Goal: Task Accomplishment & Management: Use online tool/utility

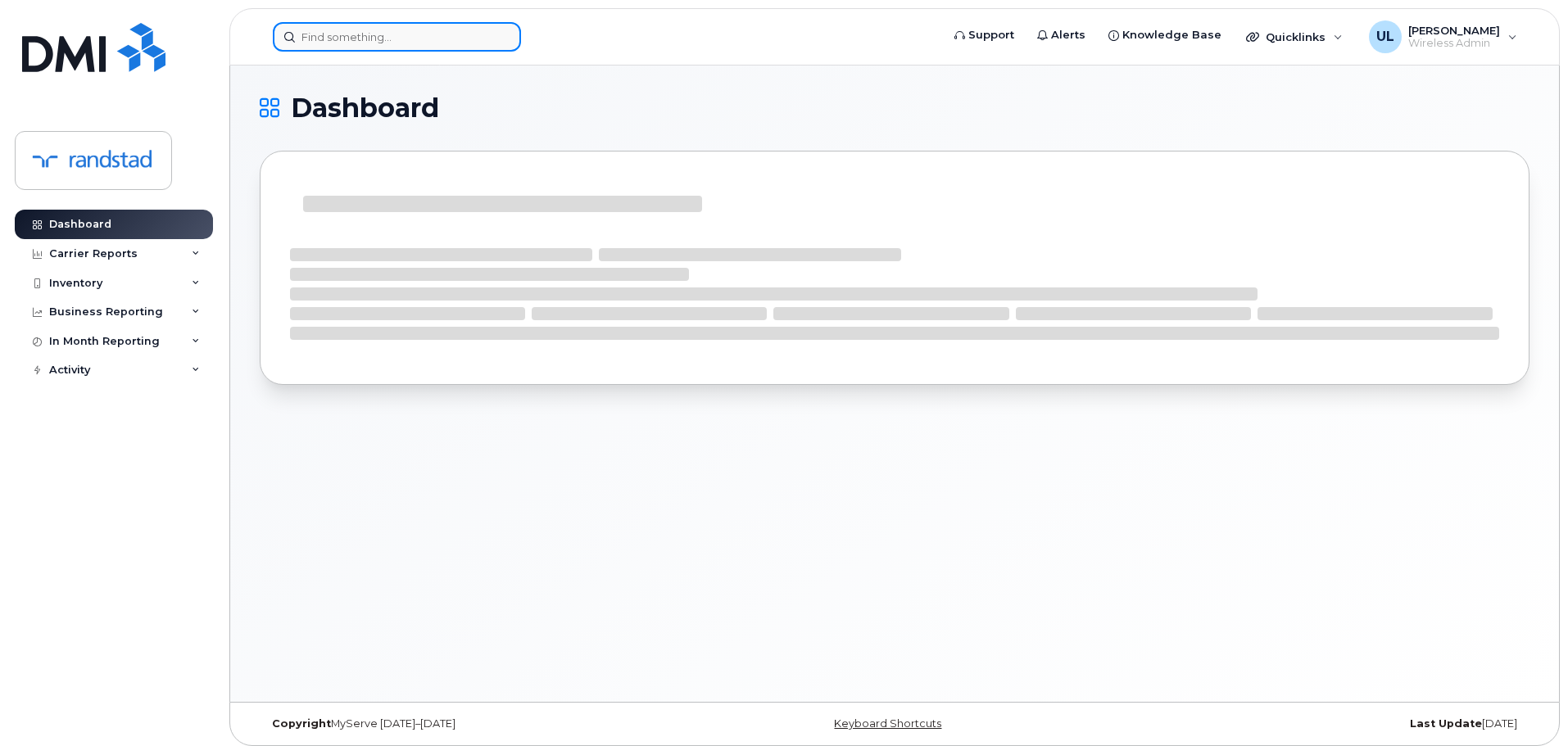
click at [484, 50] on input at bounding box center [397, 37] width 249 height 29
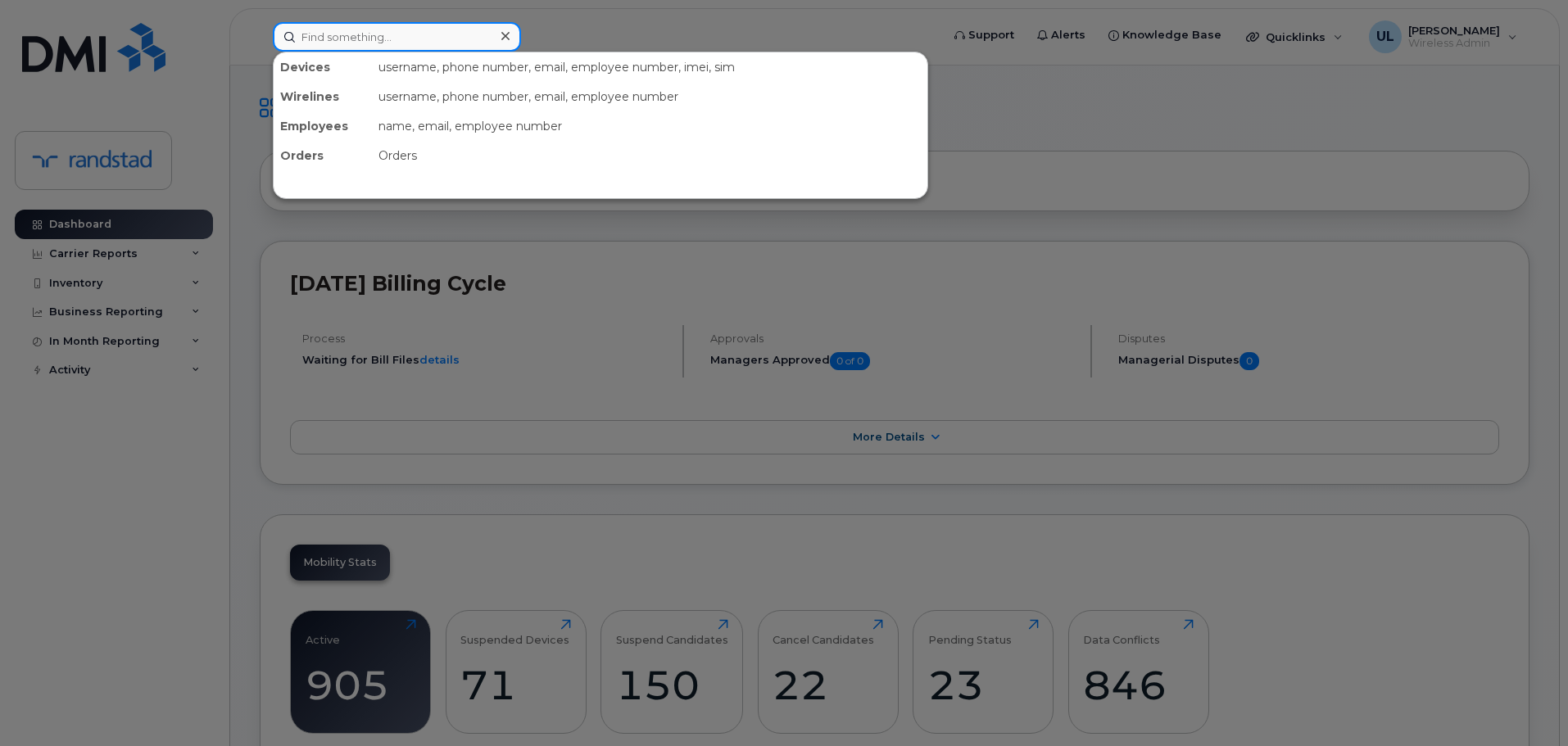
click at [358, 31] on input at bounding box center [397, 37] width 249 height 29
paste input "Lexcellent"
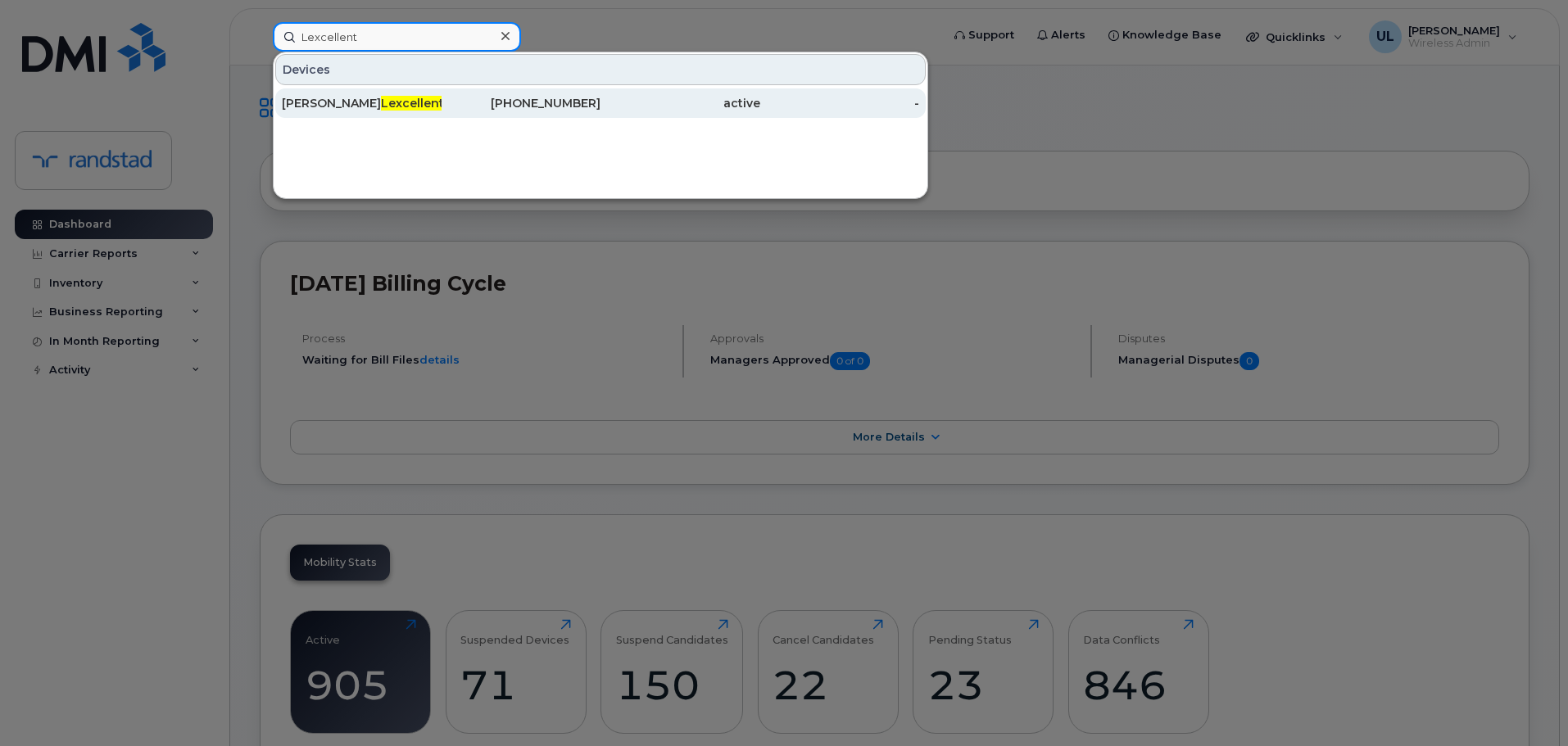
type input "Lexcellent"
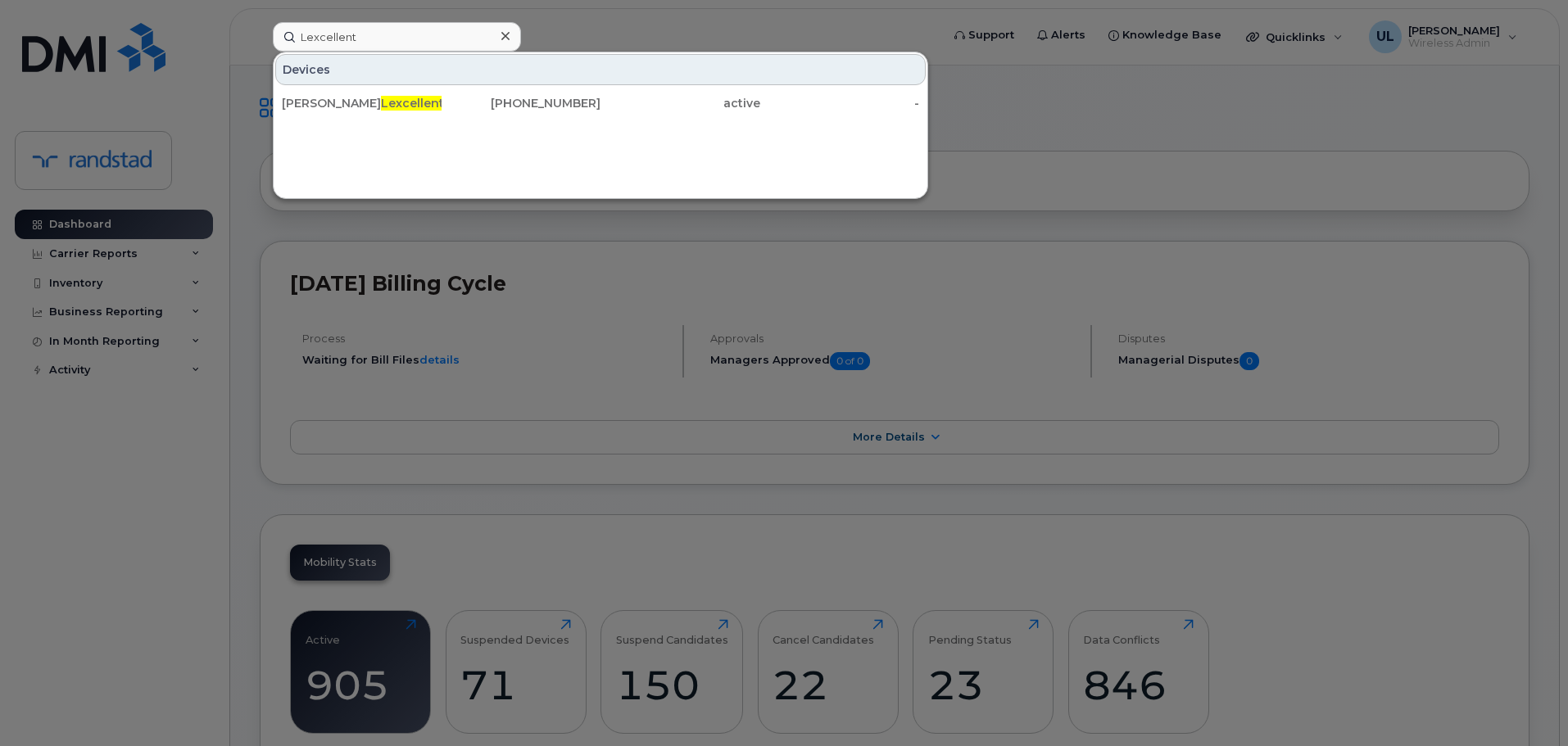
drag, startPoint x: 478, startPoint y: 113, endPoint x: 865, endPoint y: 205, distance: 397.8
click at [478, 113] on div "450-521-9742" at bounding box center [521, 103] width 160 height 29
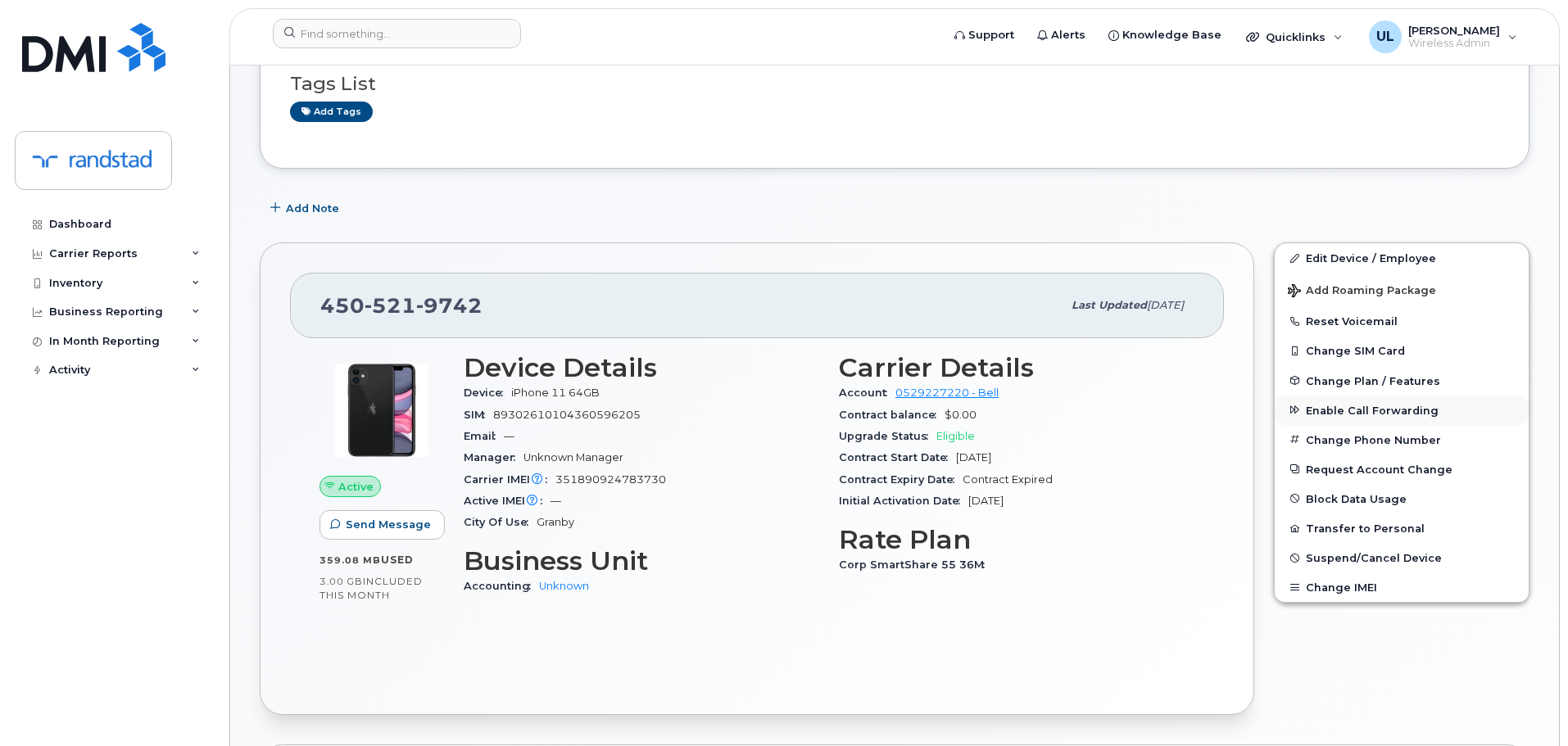
scroll to position [163, 0]
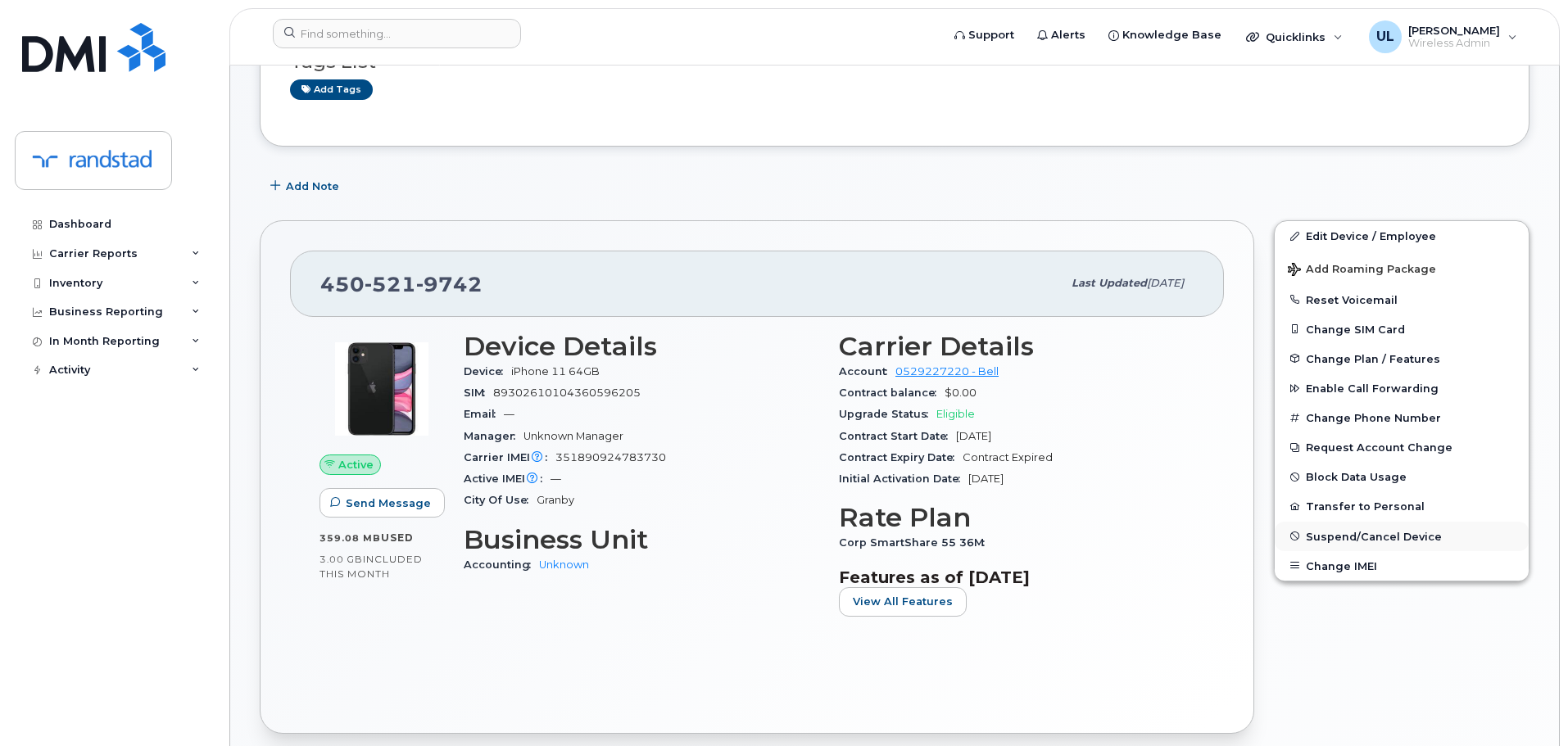
click at [1365, 532] on span "Suspend/Cancel Device" at bounding box center [1374, 536] width 136 height 13
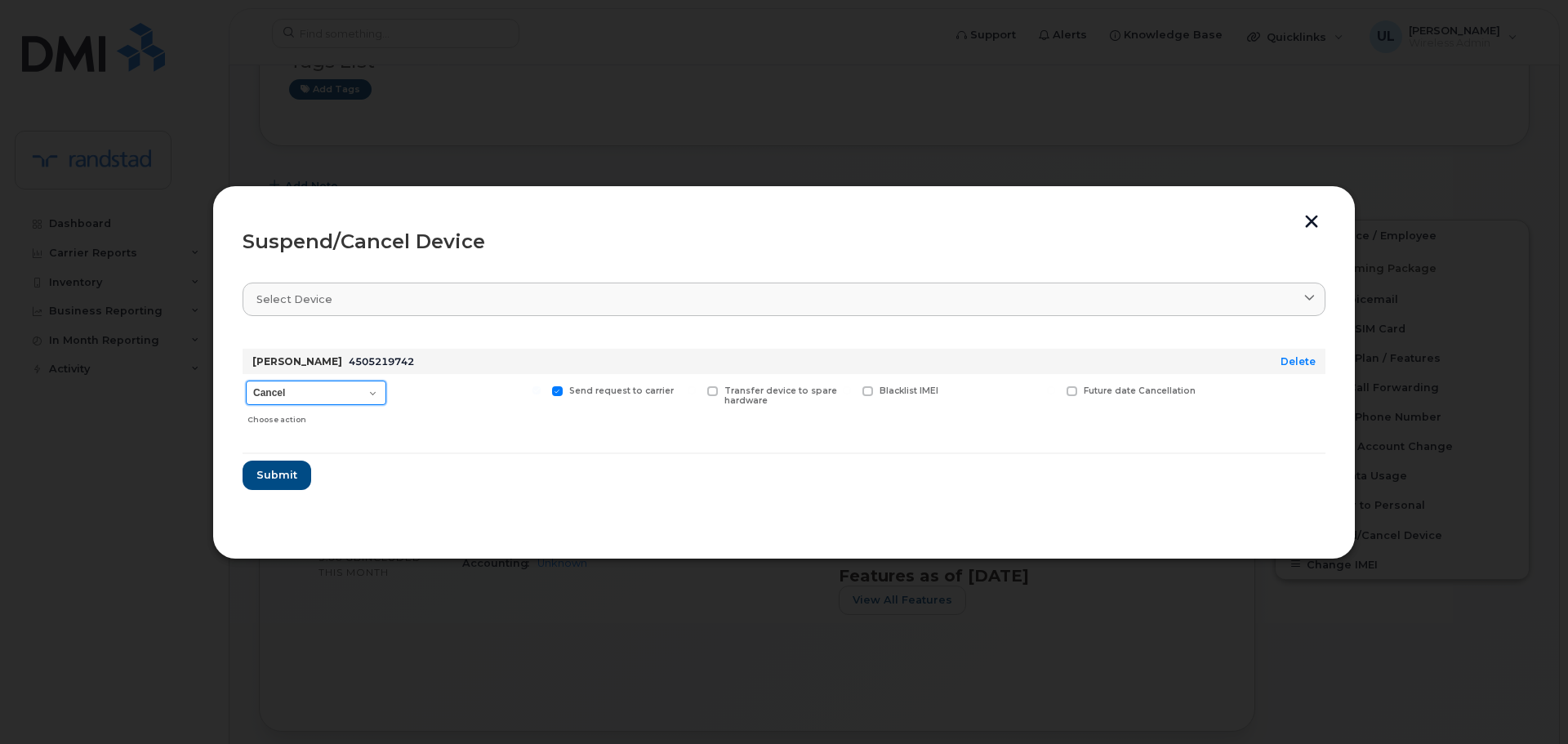
click at [353, 384] on select "Cancel Suspend - Extend Suspension Suspend - Reduced Rate Suspend - Full Rate S…" at bounding box center [316, 392] width 141 height 24
select select "[object Object]"
click at [246, 380] on select "Cancel Suspend - Extend Suspension Suspend - Reduced Rate Suspend - Full Rate S…" at bounding box center [316, 392] width 141 height 24
click at [268, 491] on section "Select device Type first three symbols or more Elodie Lexcellent 4505219742 Del…" at bounding box center [783, 398] width 1082 height 261
click at [287, 487] on button "Submit" at bounding box center [275, 475] width 67 height 29
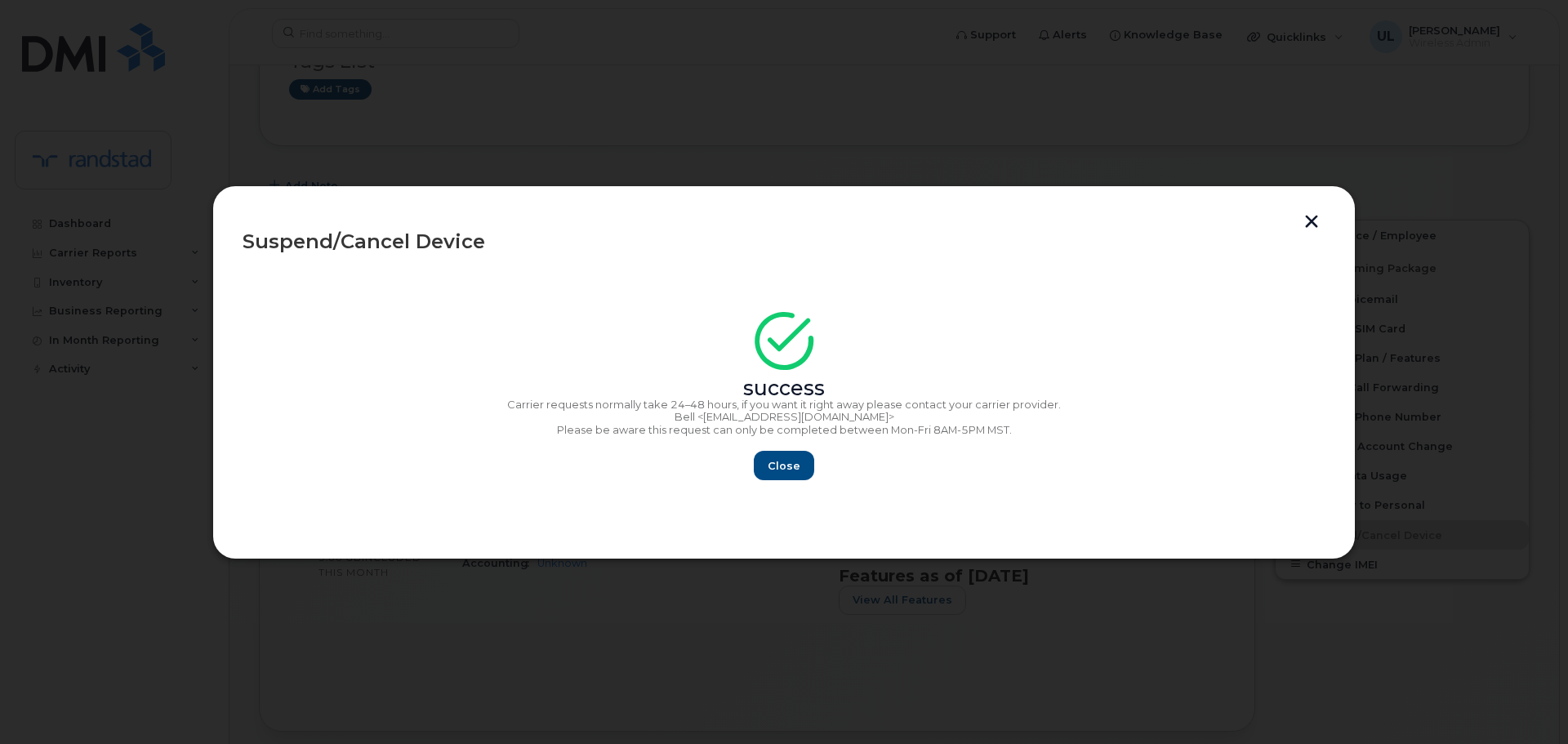
click at [781, 482] on section "success Carrier requests normally take 24–48 hours, if you want it right away p…" at bounding box center [783, 398] width 1082 height 261
click at [772, 472] on span "Close" at bounding box center [783, 465] width 33 height 15
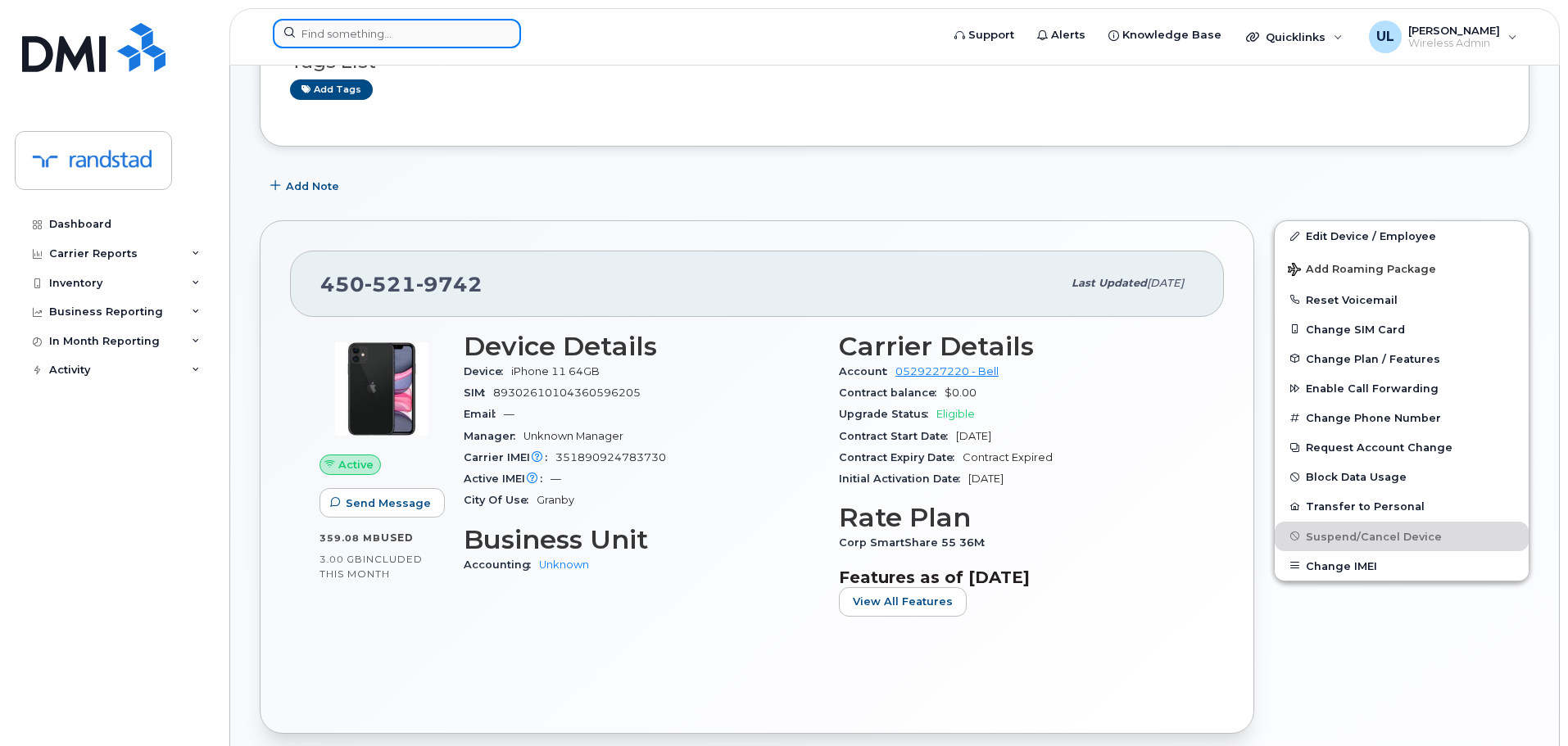
click at [487, 29] on input at bounding box center [397, 33] width 249 height 29
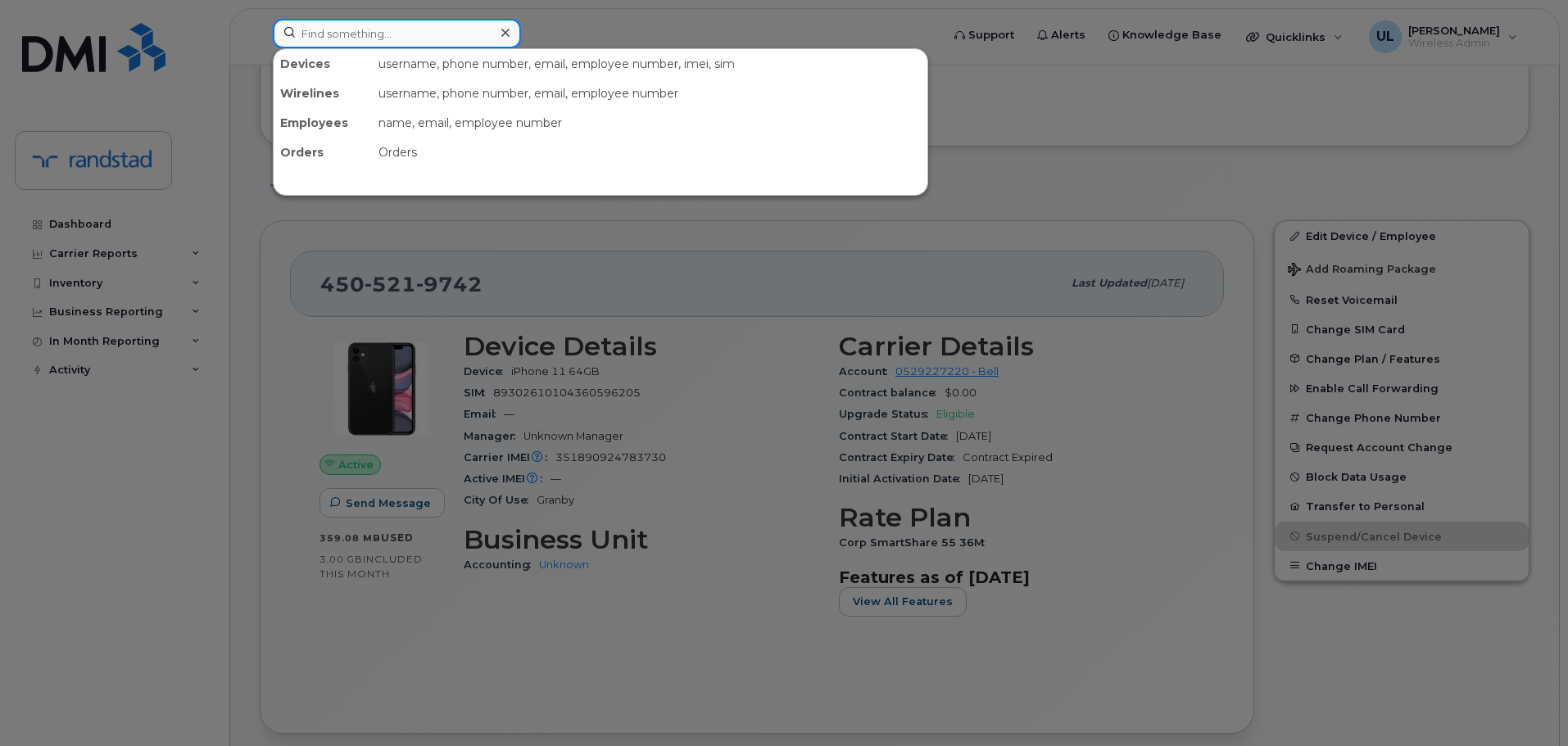
paste input "Aksu"
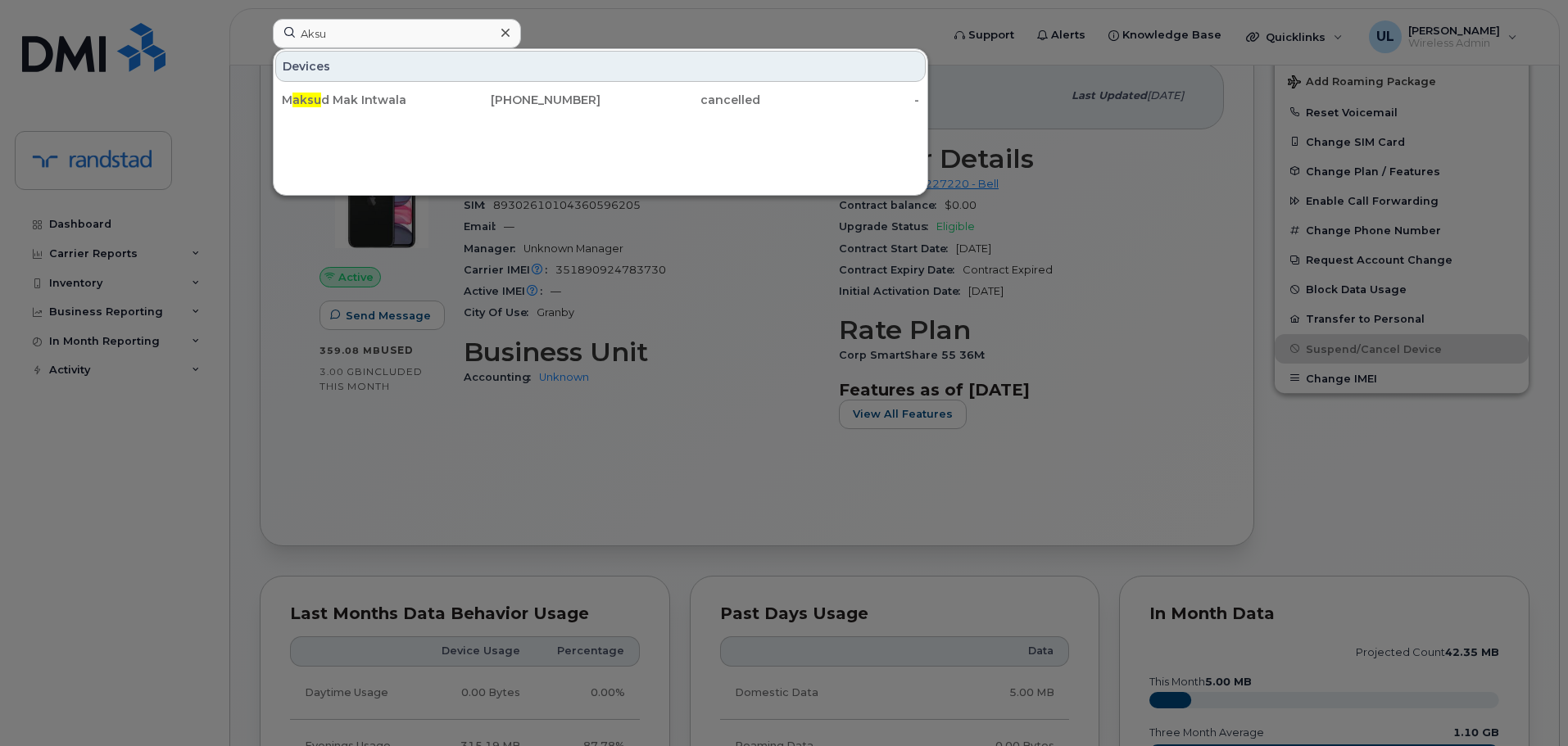
scroll to position [491, 0]
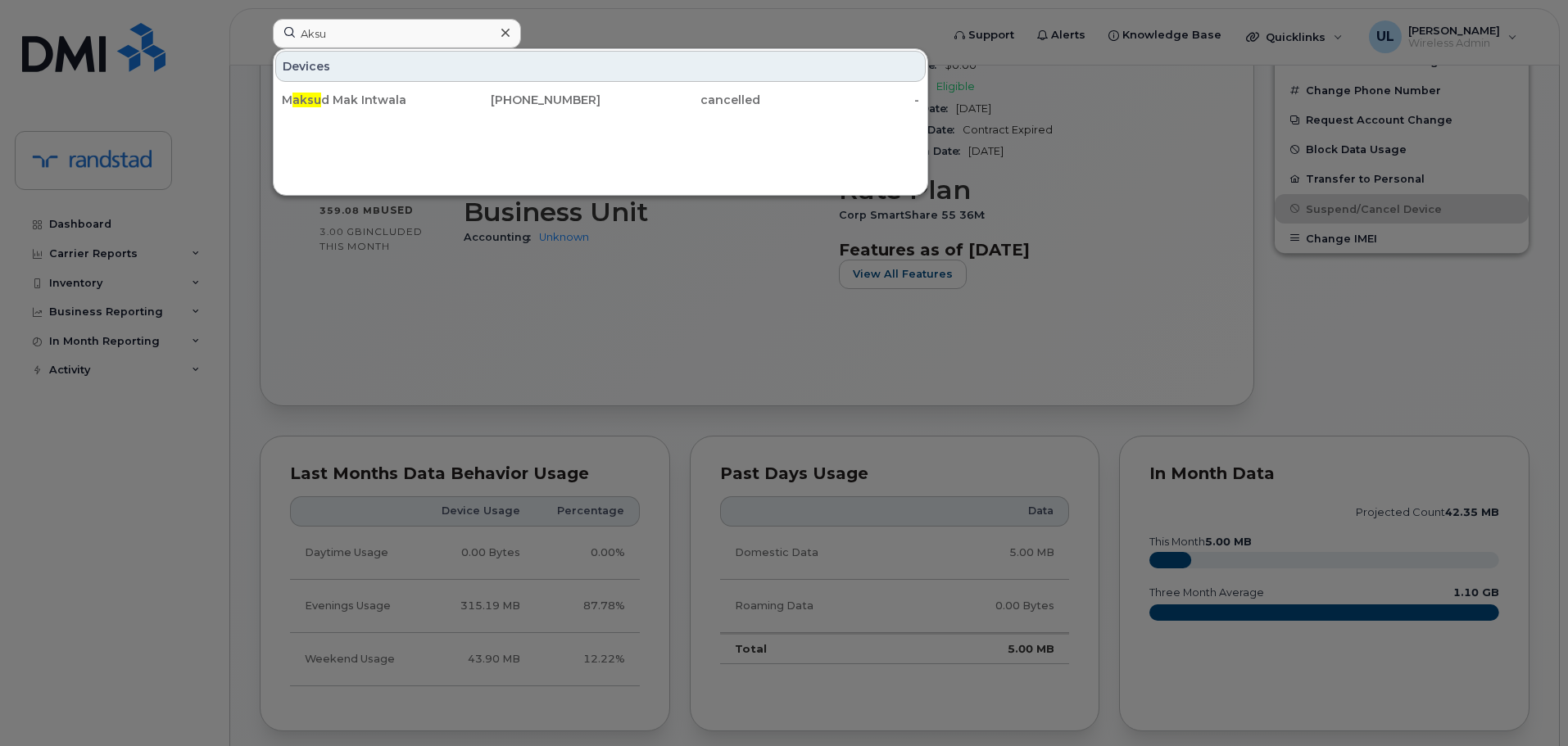
drag, startPoint x: 499, startPoint y: 4, endPoint x: 479, endPoint y: 29, distance: 32.0
click at [499, 4] on div at bounding box center [784, 373] width 1568 height 746
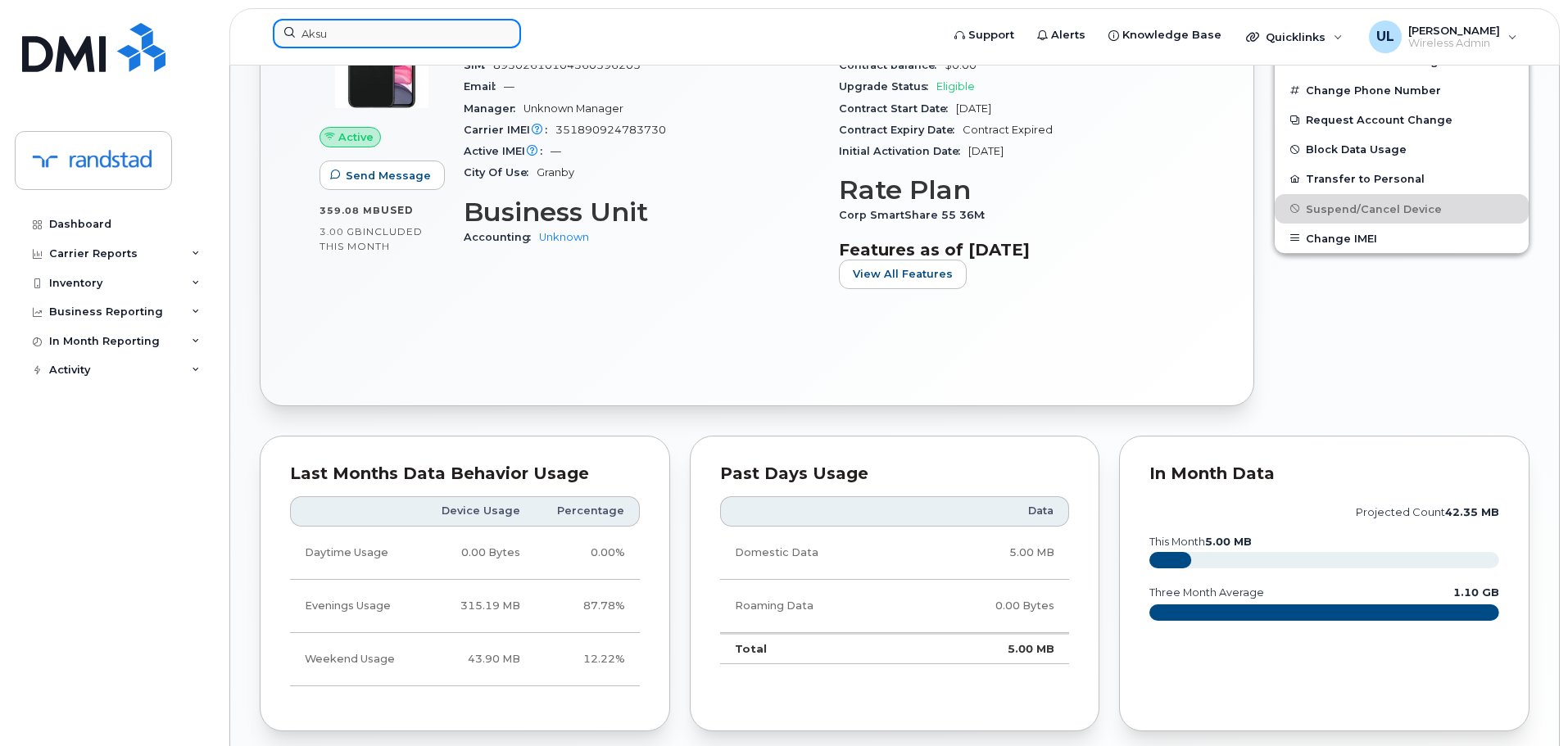
click at [476, 33] on input "Aksu" at bounding box center [397, 33] width 249 height 29
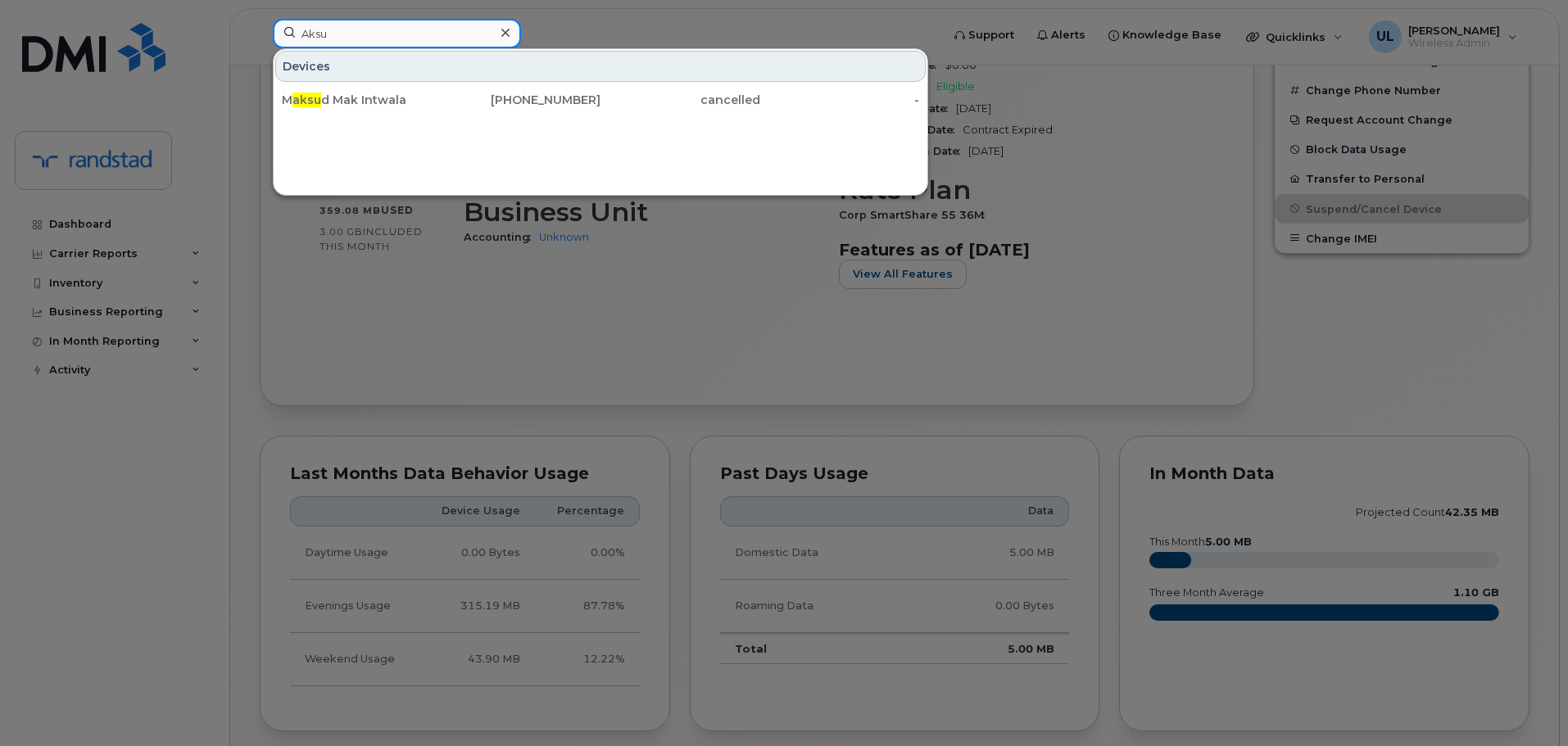
paste input "Panwar"
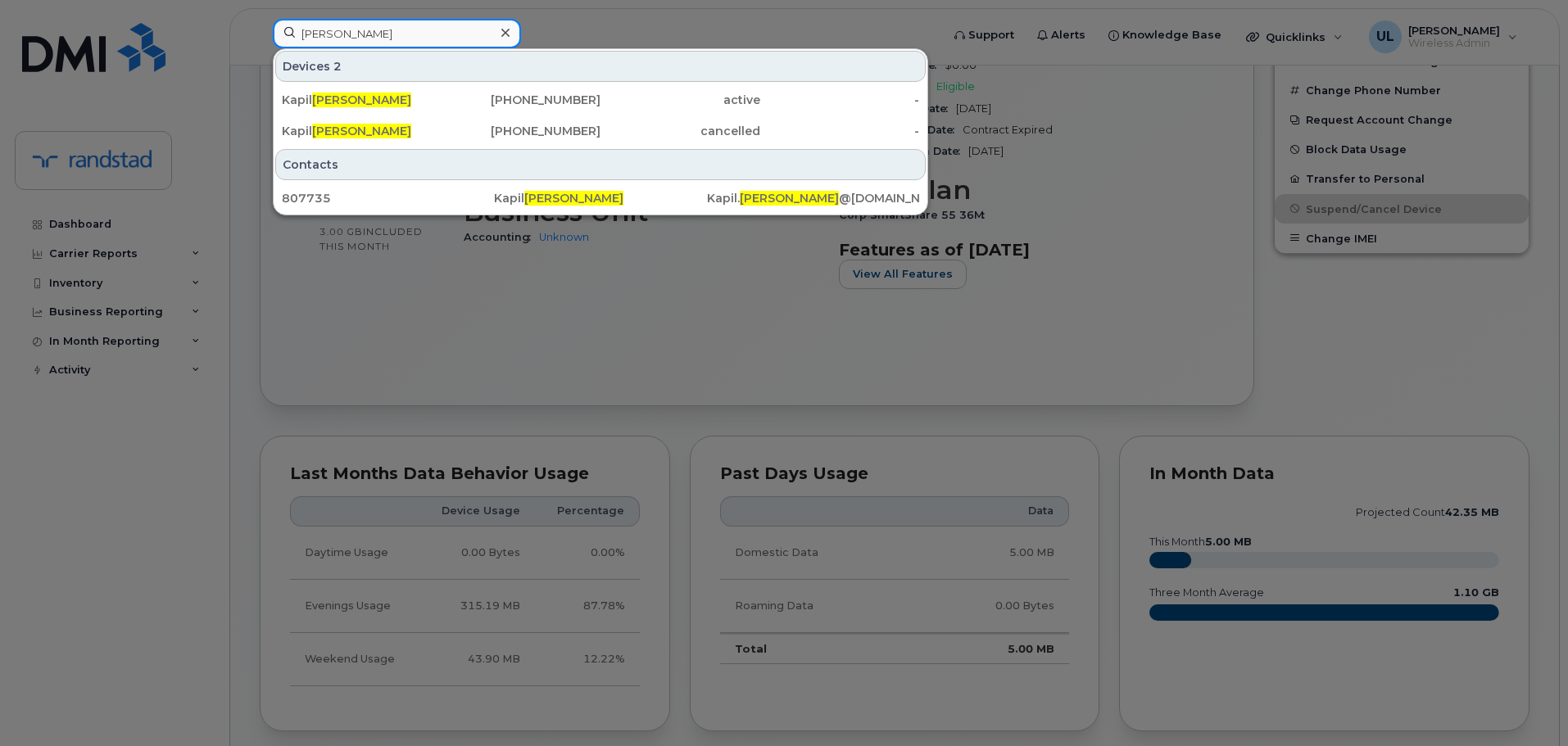
click at [456, 31] on input "Panwar" at bounding box center [397, 33] width 249 height 29
paste input "Dagmawit"
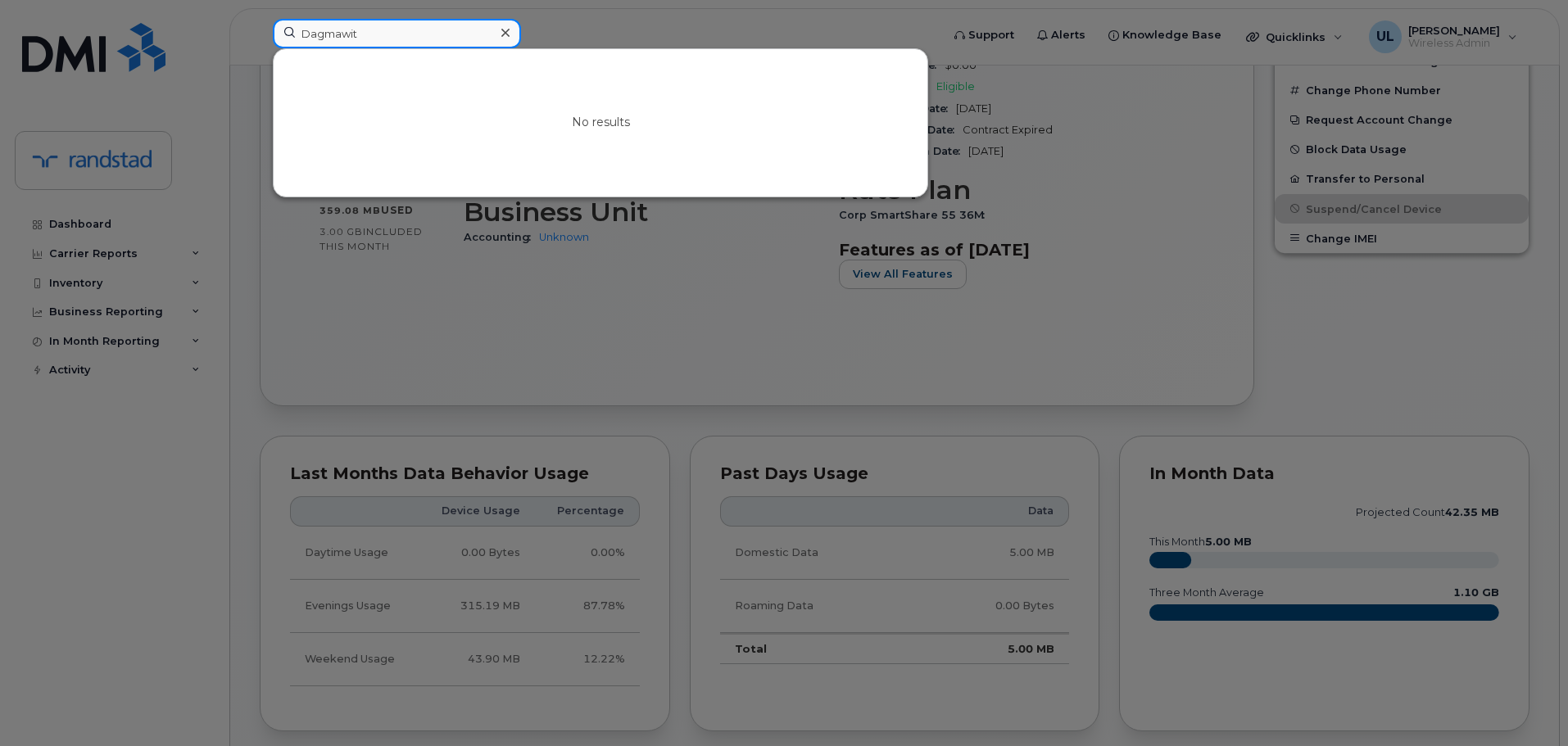
click at [424, 35] on input "Dagmawit" at bounding box center [397, 33] width 249 height 29
paste input "Alem"
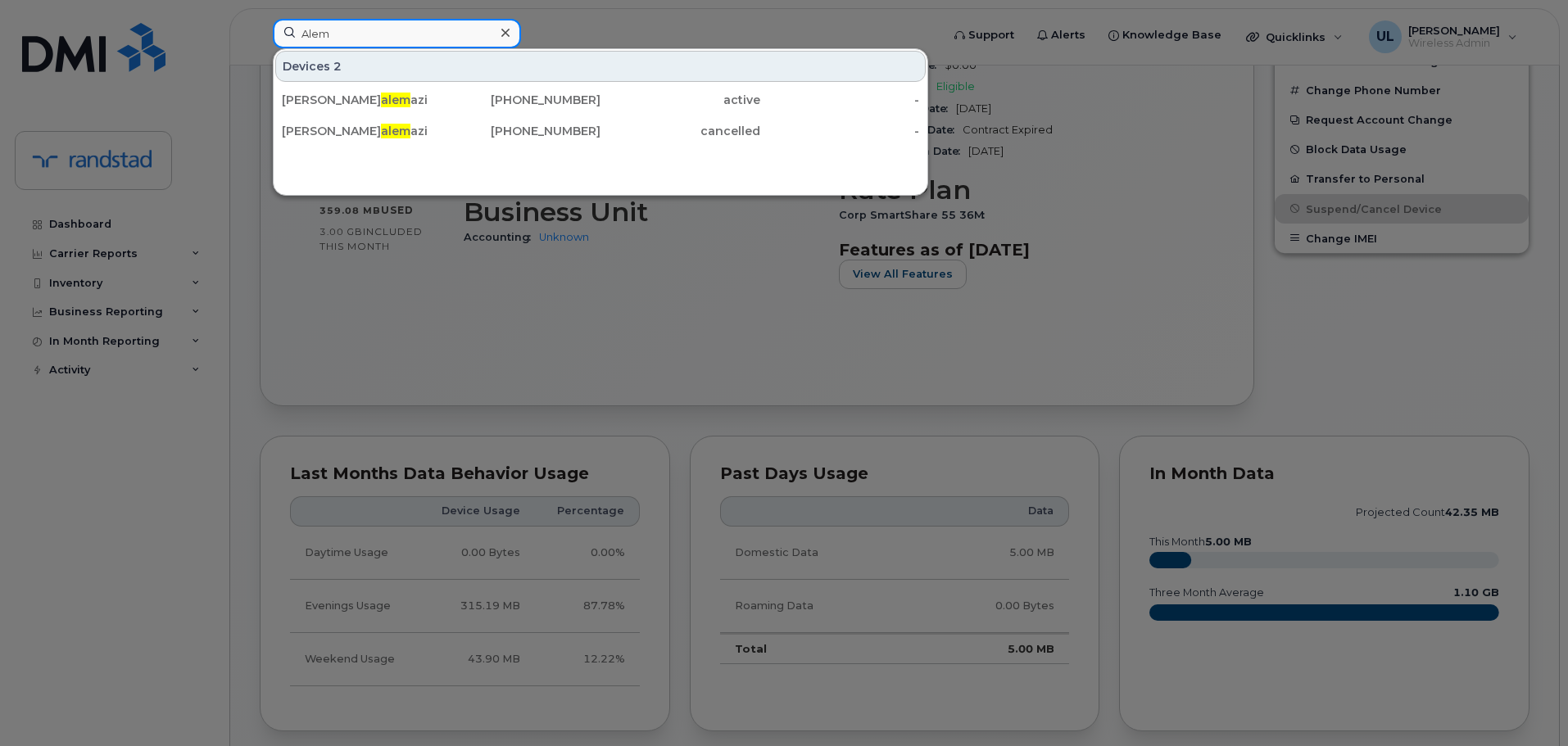
click at [364, 38] on input "Alem" at bounding box center [397, 33] width 249 height 29
paste input "klilu"
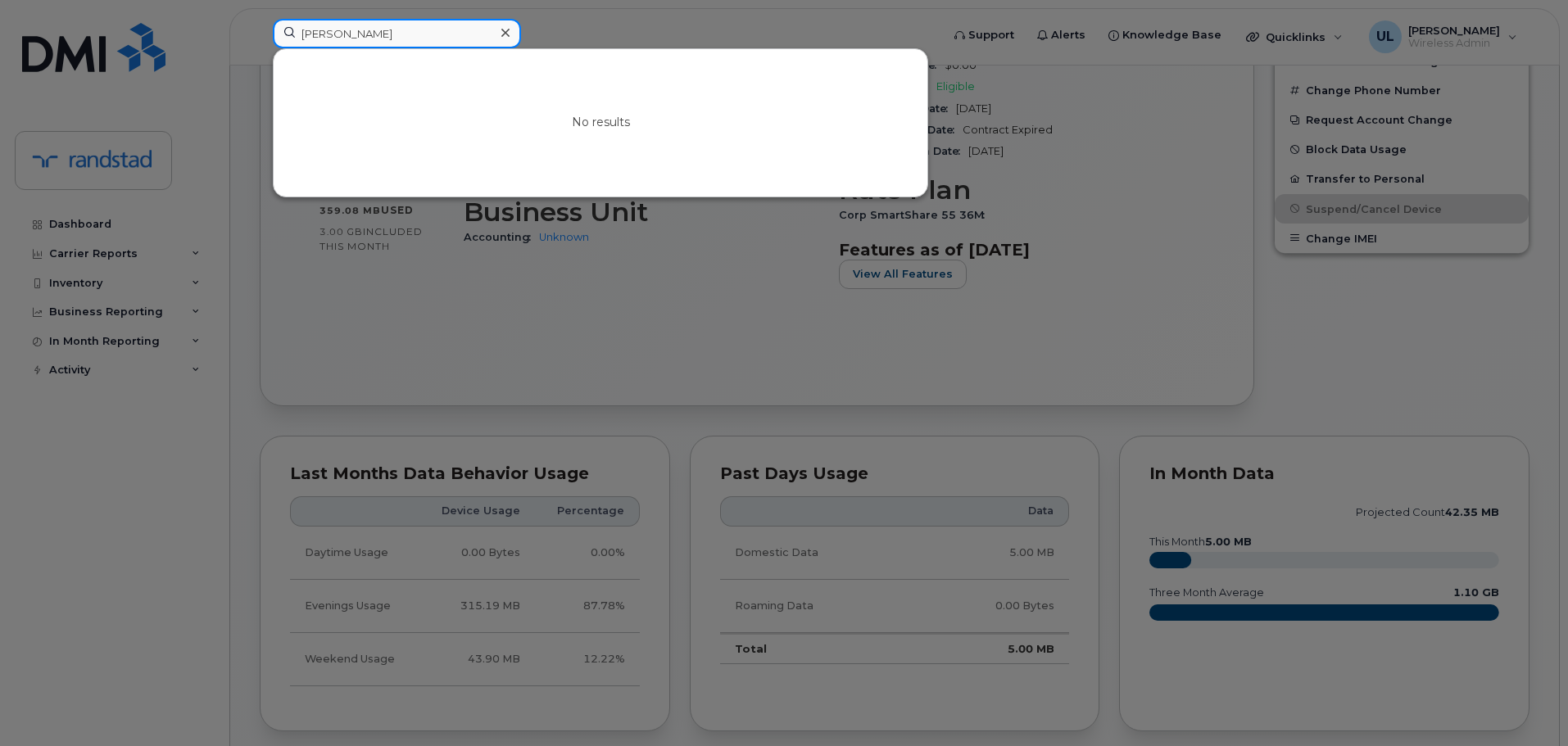
type input "Aklilu"
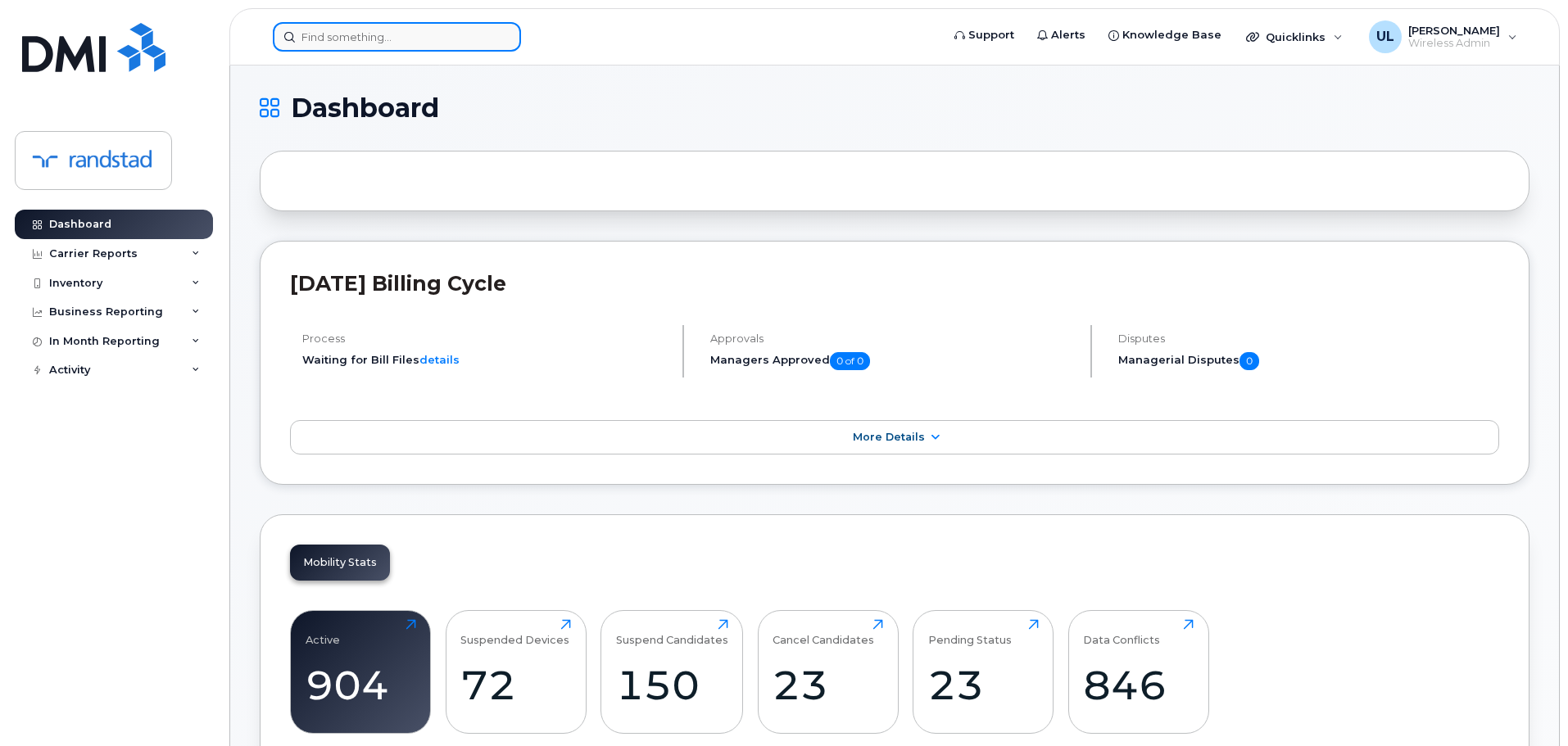
click at [480, 44] on input at bounding box center [397, 37] width 249 height 29
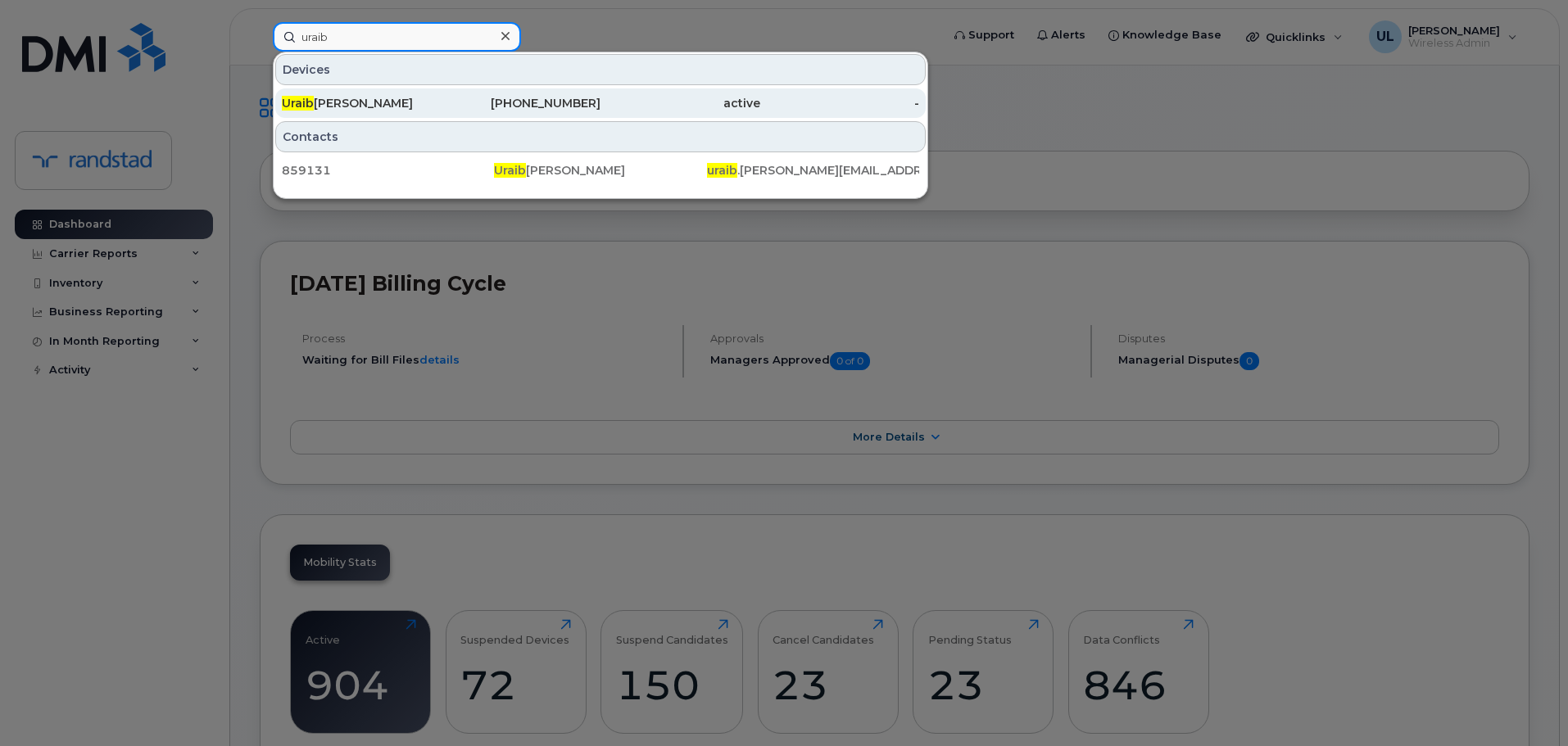
type input "uraib"
click at [490, 90] on div "514-217-8828" at bounding box center [521, 103] width 160 height 29
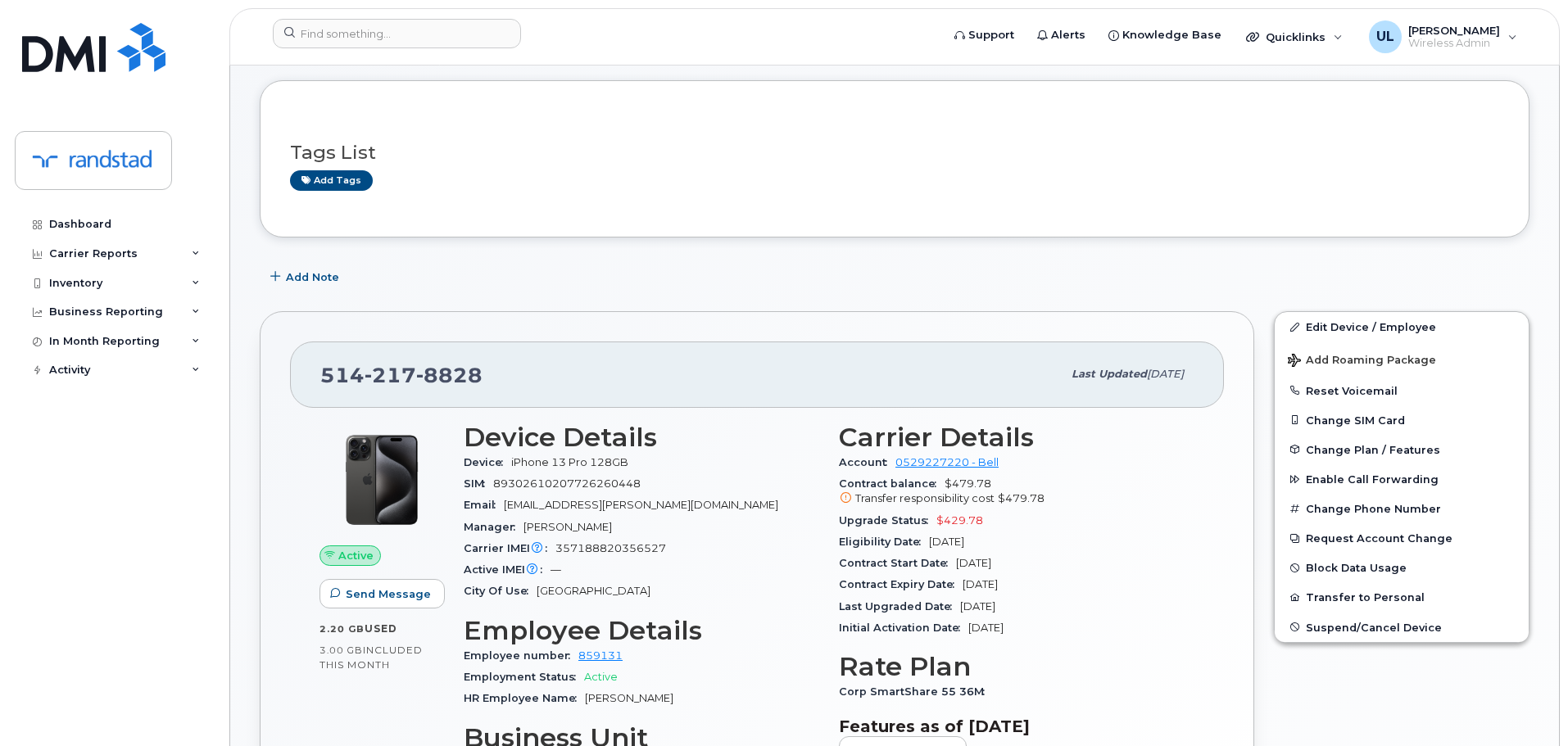
scroll to position [163, 0]
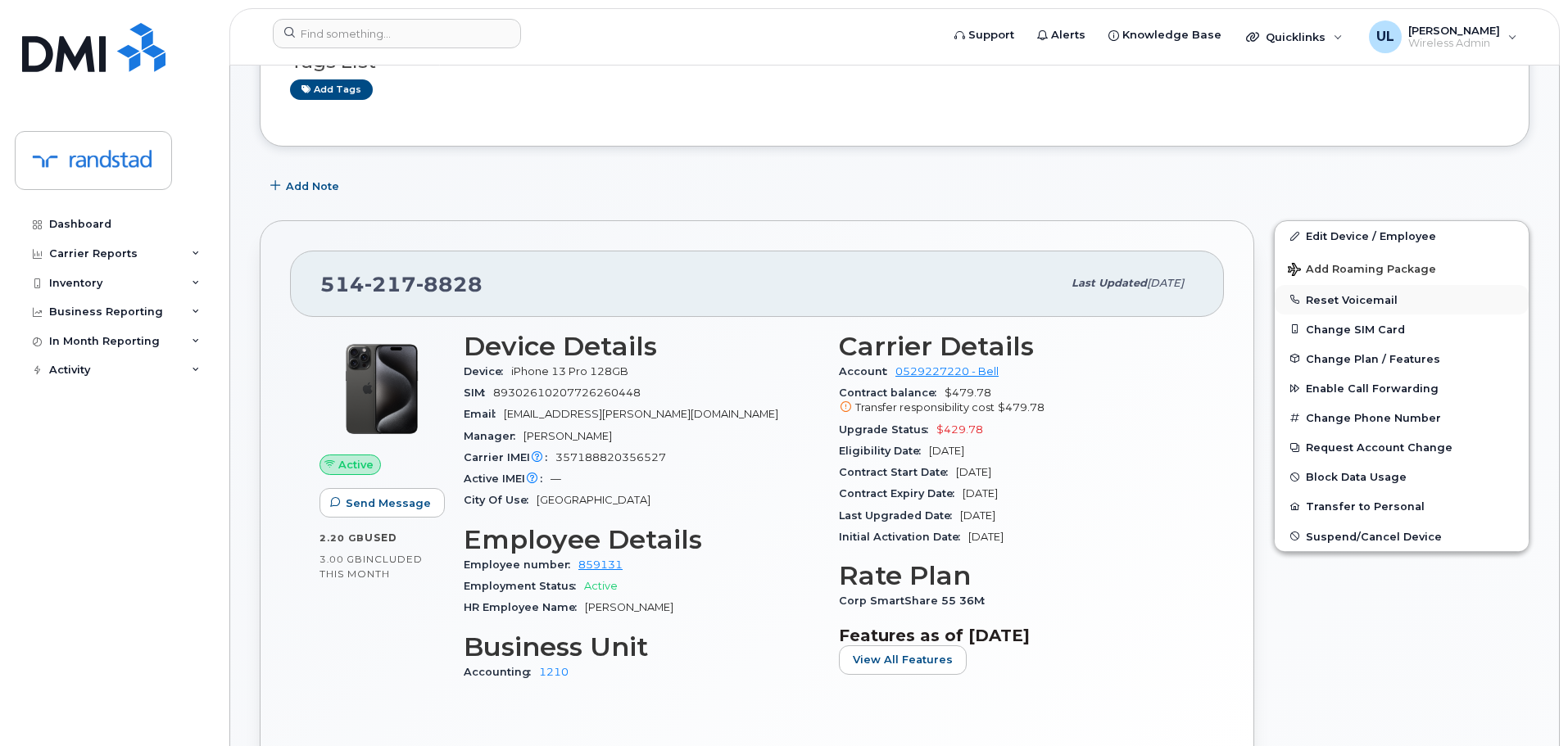
click at [1352, 291] on button "Reset Voicemail" at bounding box center [1402, 299] width 254 height 29
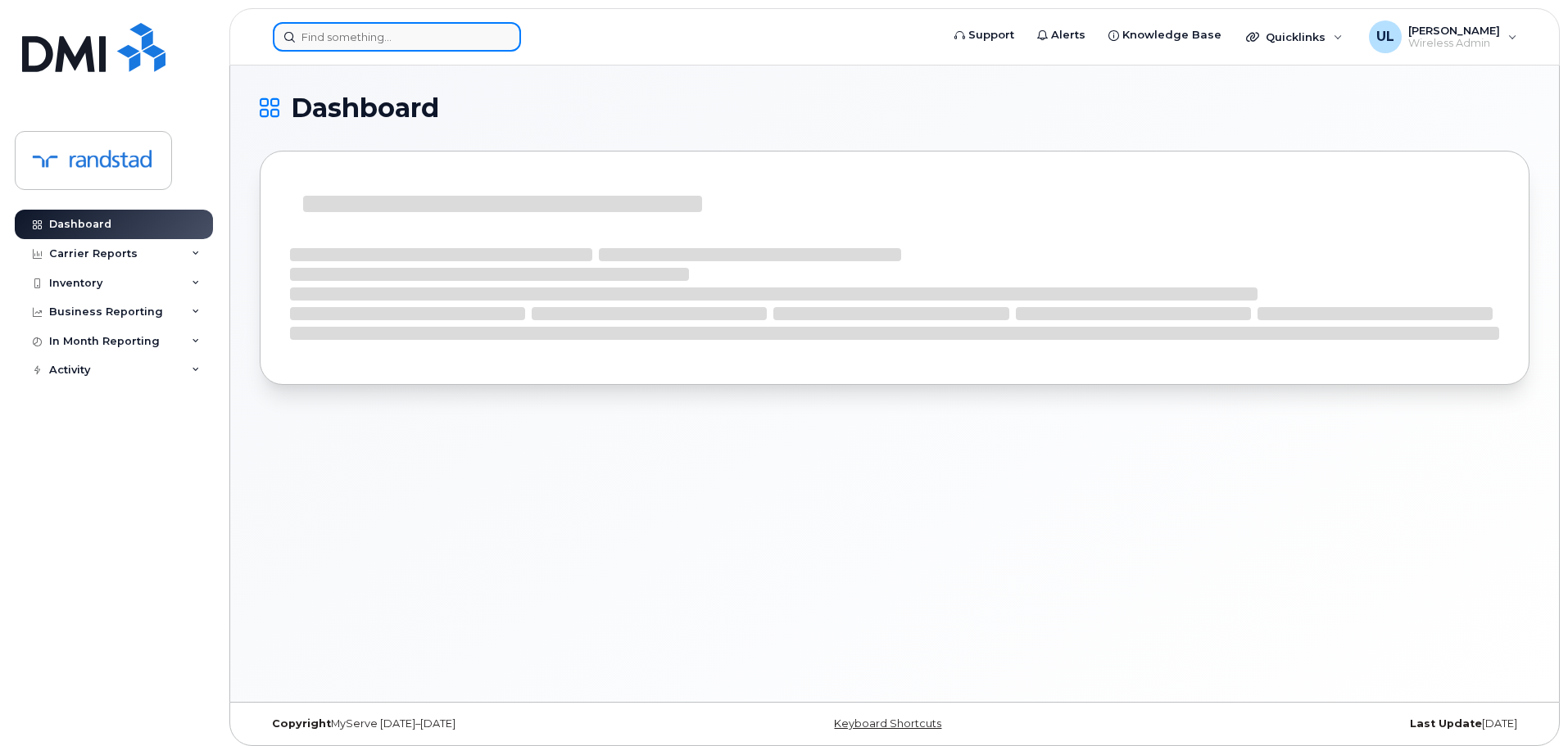
click at [395, 34] on input at bounding box center [397, 37] width 249 height 29
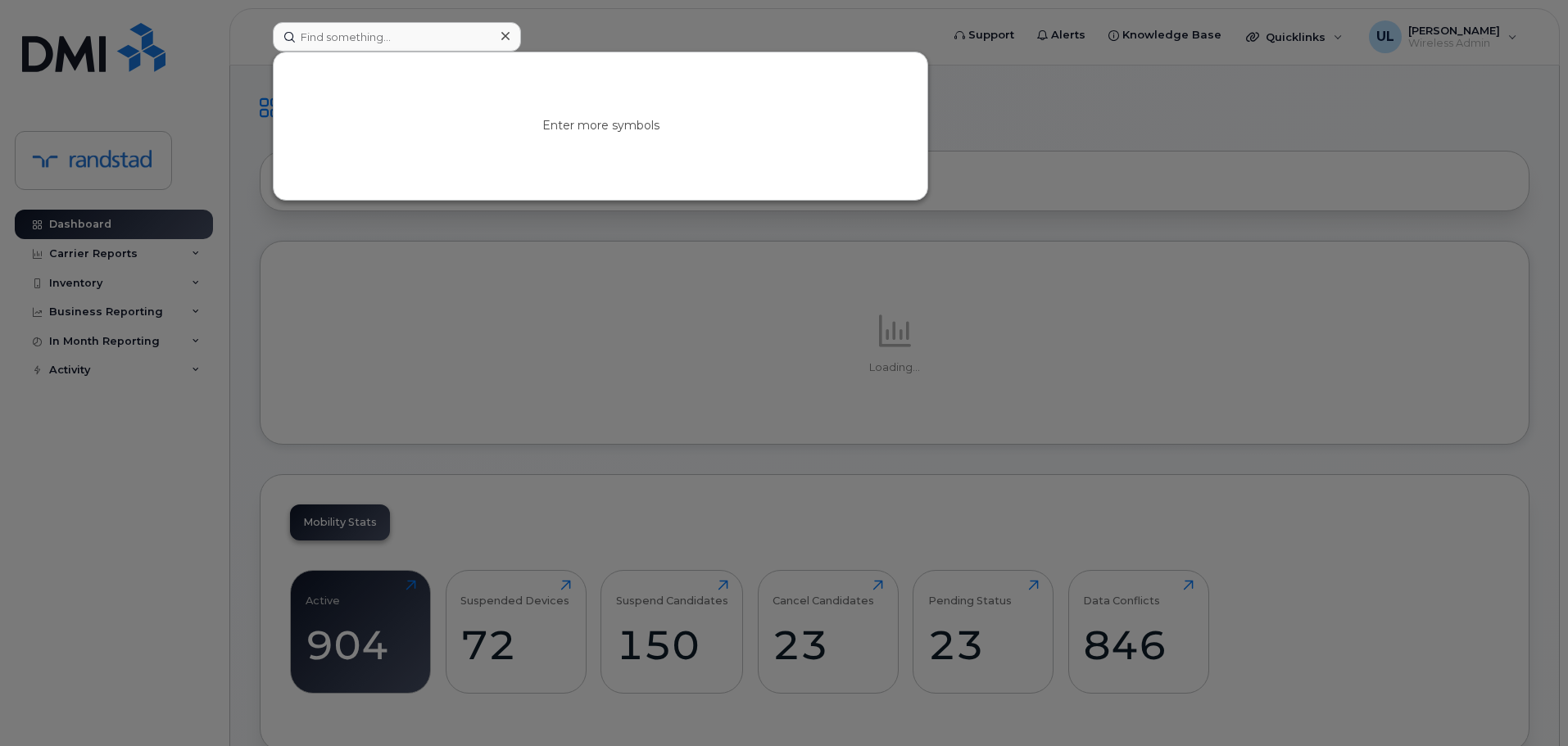
click at [407, 52] on div "Enter more symbols" at bounding box center [600, 126] width 655 height 149
click at [403, 43] on input at bounding box center [397, 37] width 249 height 29
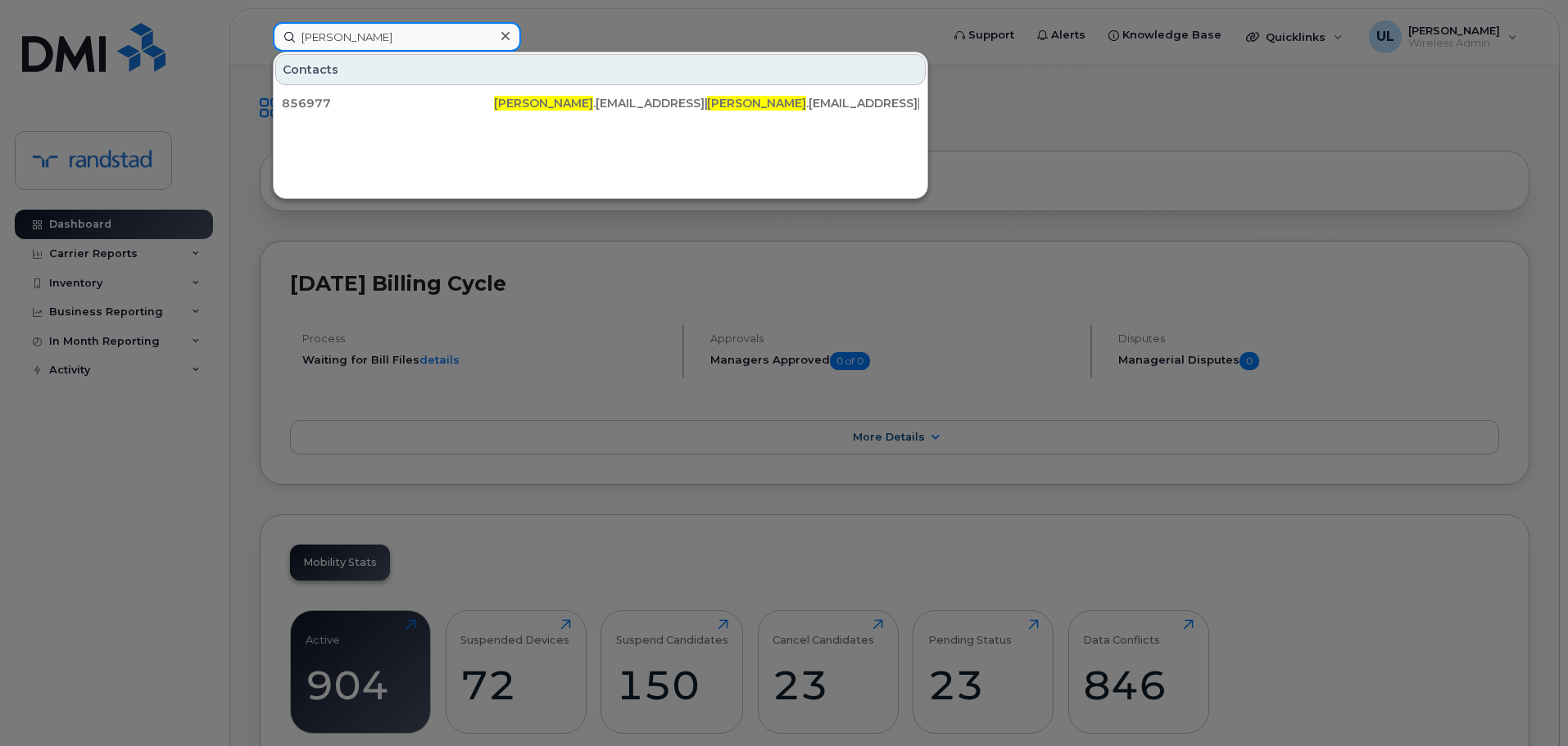
click at [449, 24] on input "samrit" at bounding box center [397, 37] width 249 height 29
paste input "Gessesse"
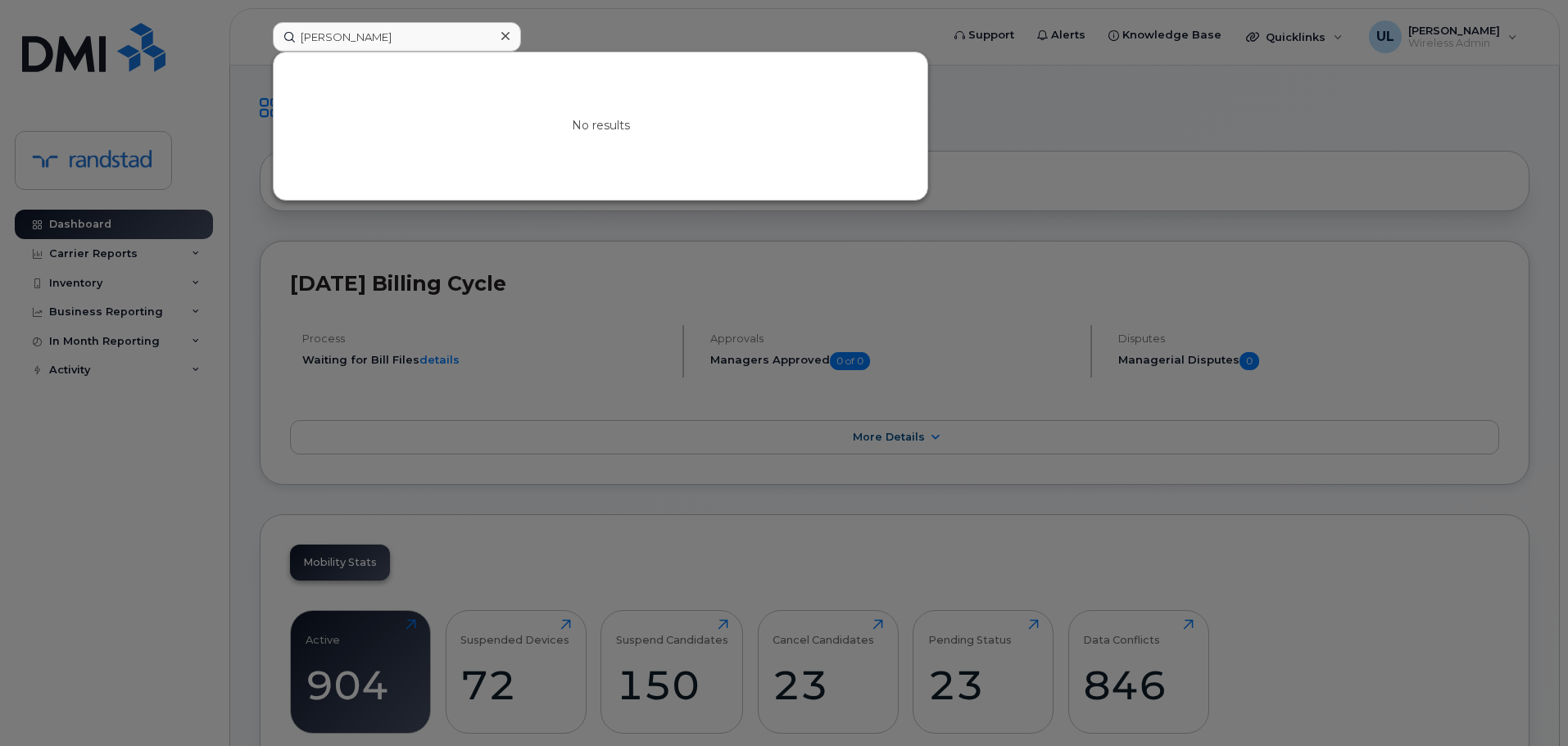
click at [465, 17] on div at bounding box center [784, 373] width 1568 height 746
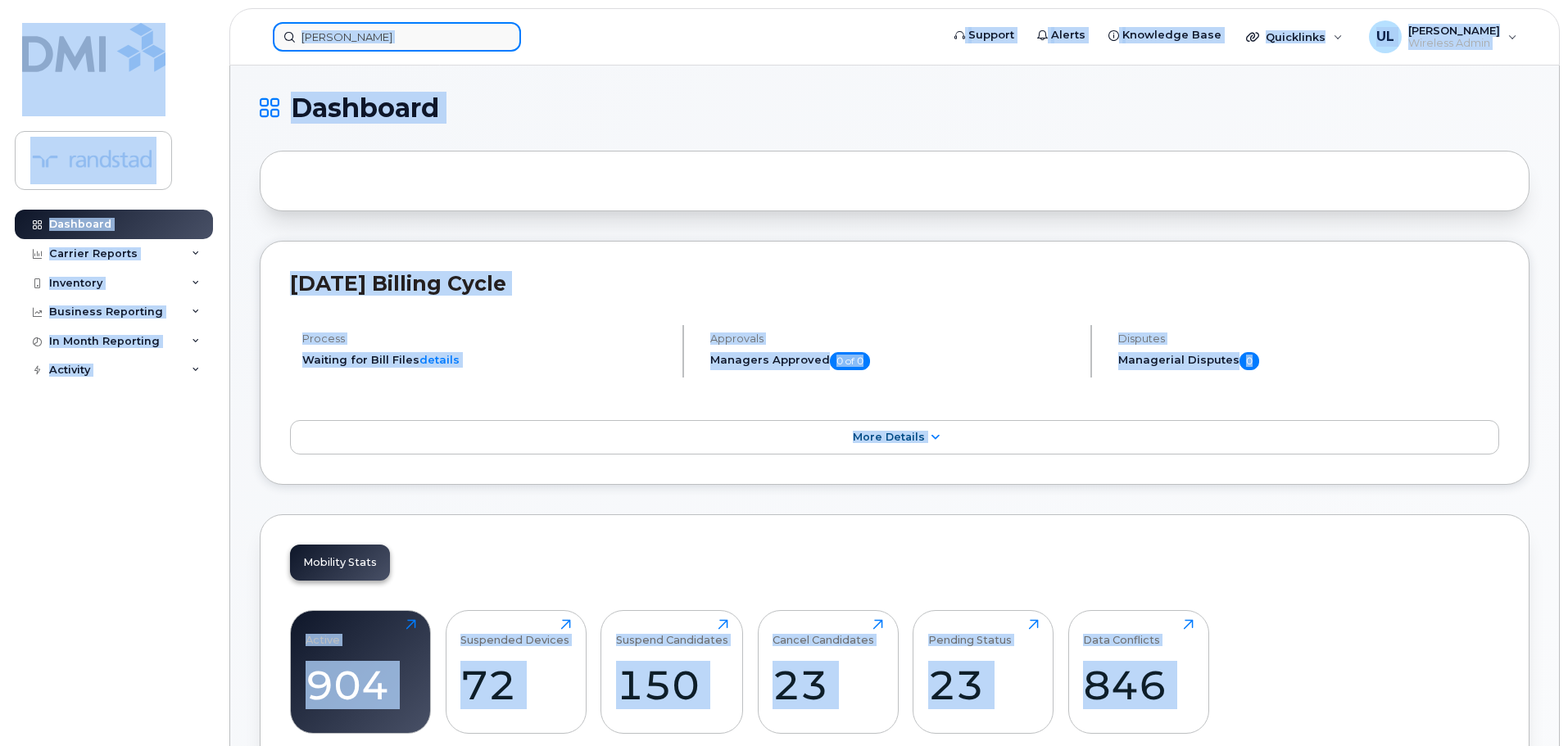
click at [466, 33] on input "Gessesse" at bounding box center [397, 37] width 249 height 29
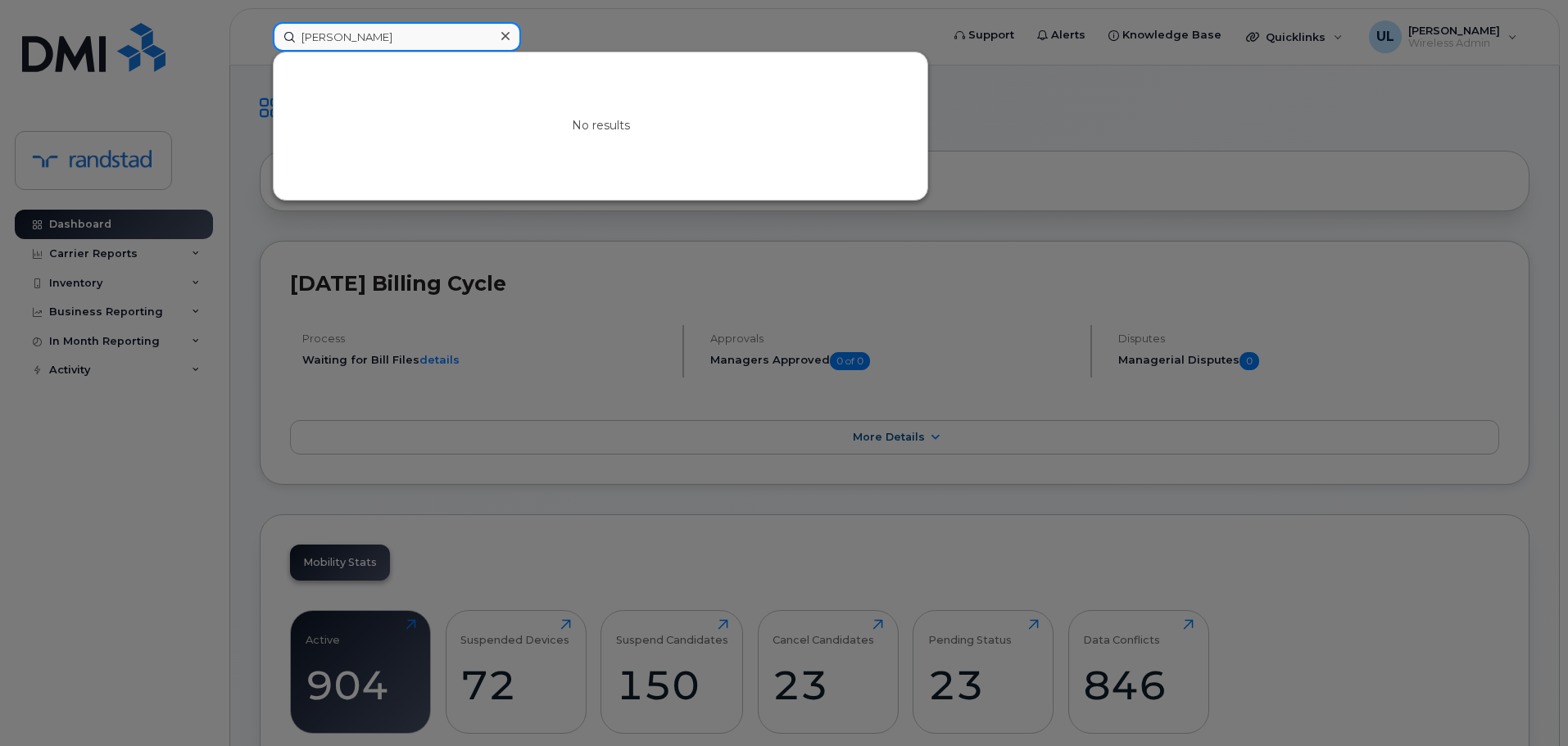
paste input "Mismak"
click at [439, 43] on input "Mismak" at bounding box center [397, 37] width 249 height 29
paste input "Kanaya"
type input "Kanaya"
click at [435, 48] on input "Kanaya" at bounding box center [397, 37] width 249 height 29
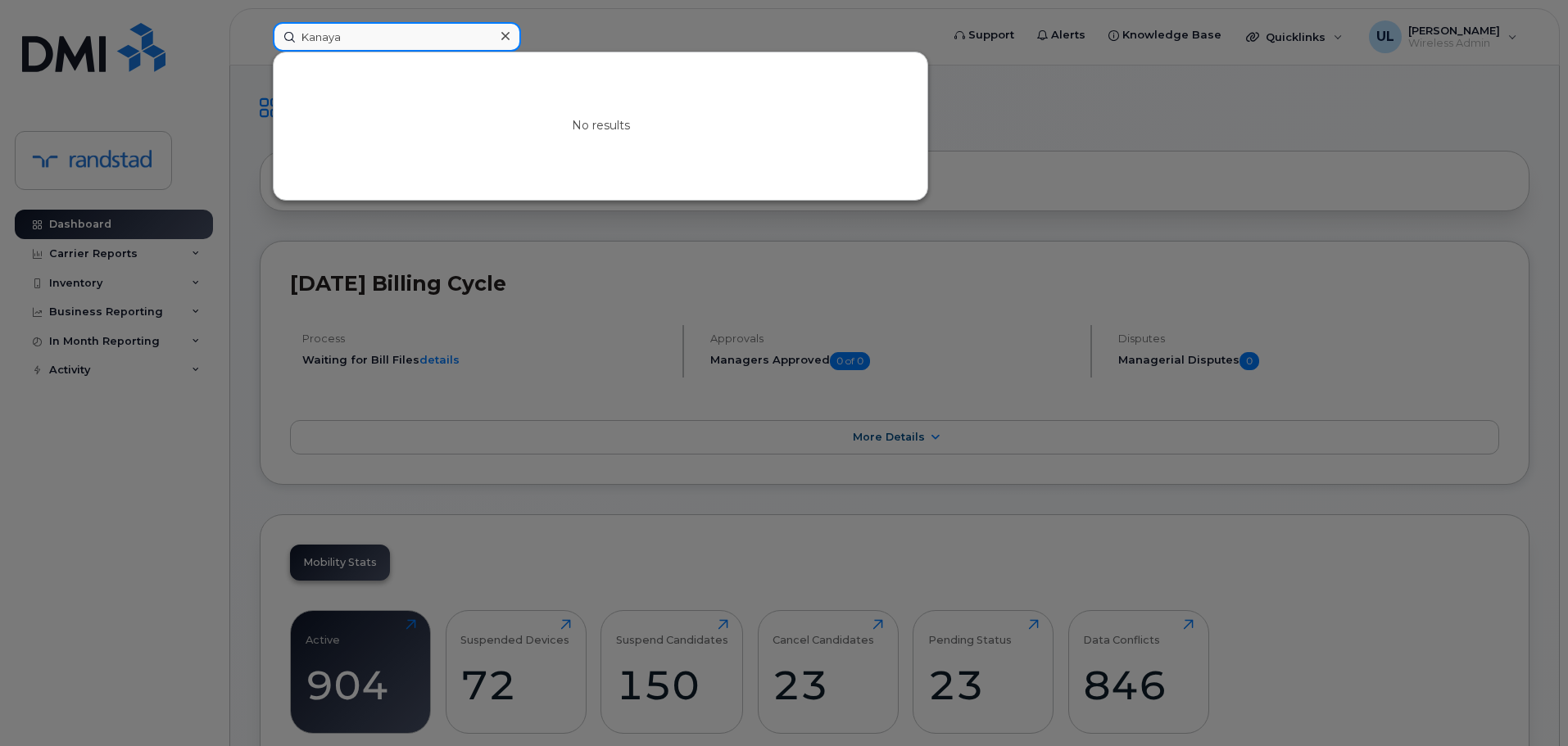
click at [434, 47] on input "Kanaya" at bounding box center [397, 37] width 249 height 29
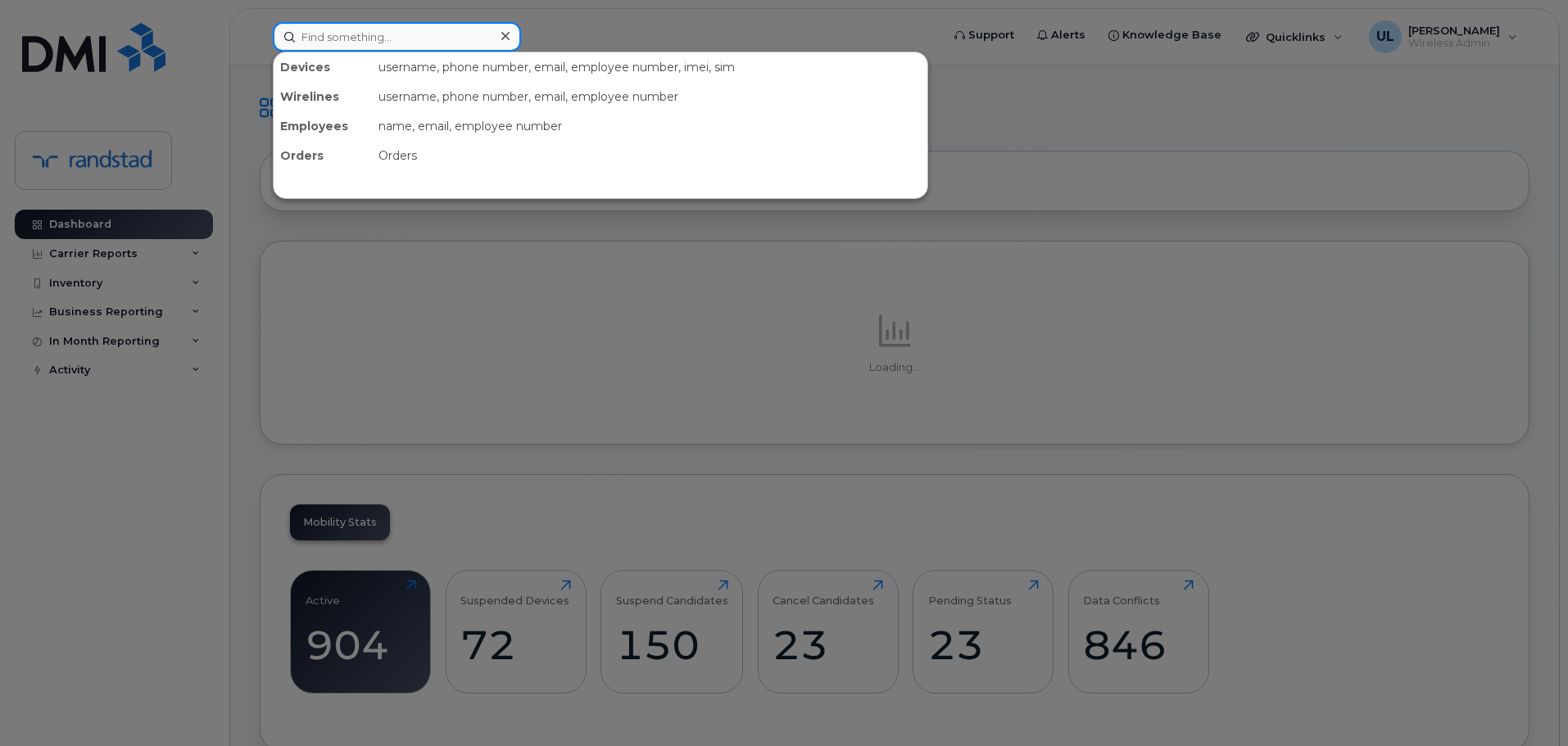
click at [419, 41] on input at bounding box center [397, 37] width 249 height 29
paste input "[PERSON_NAME]"
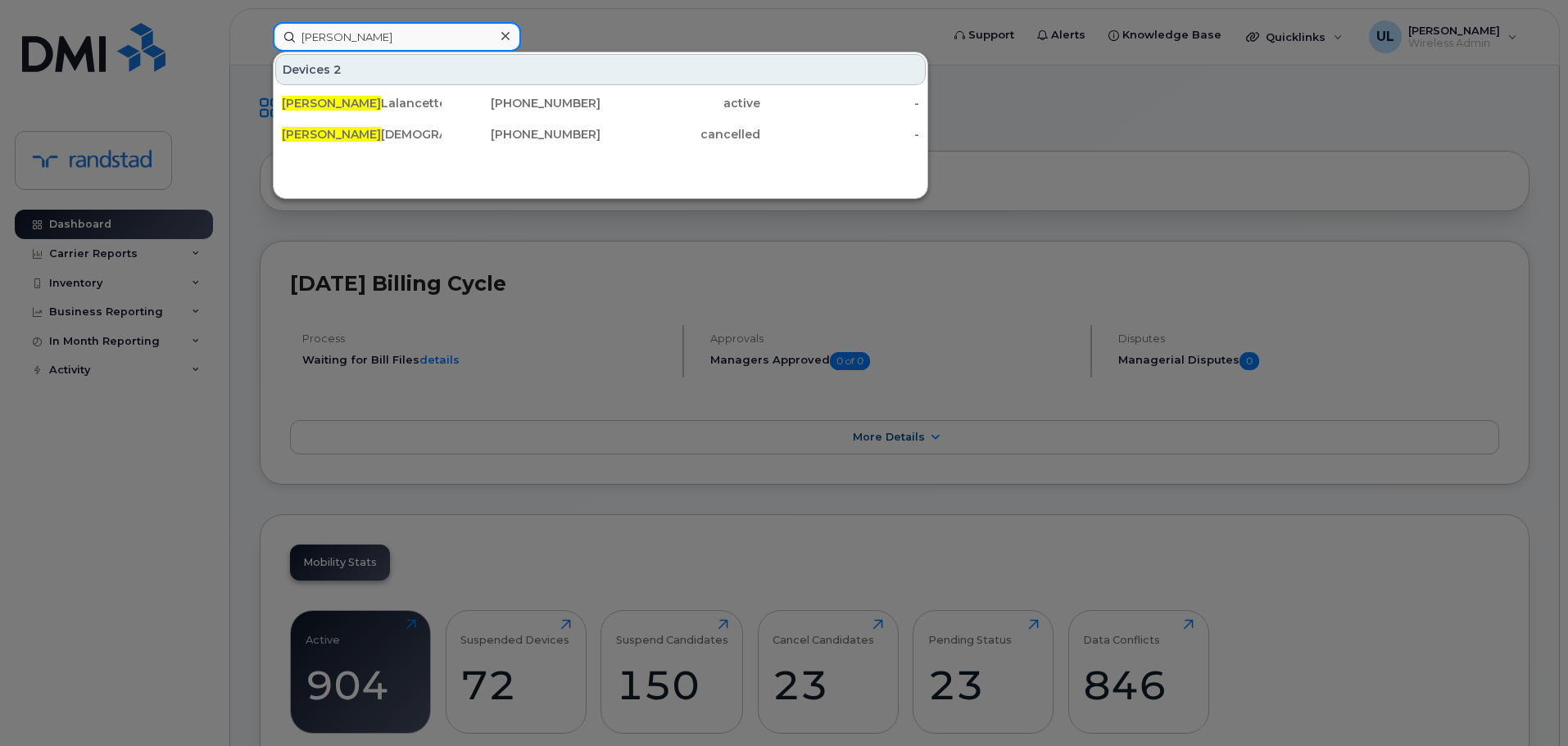
type input "[PERSON_NAME]"
click at [391, 111] on div "Gary Lalancette" at bounding box center [361, 103] width 160 height 16
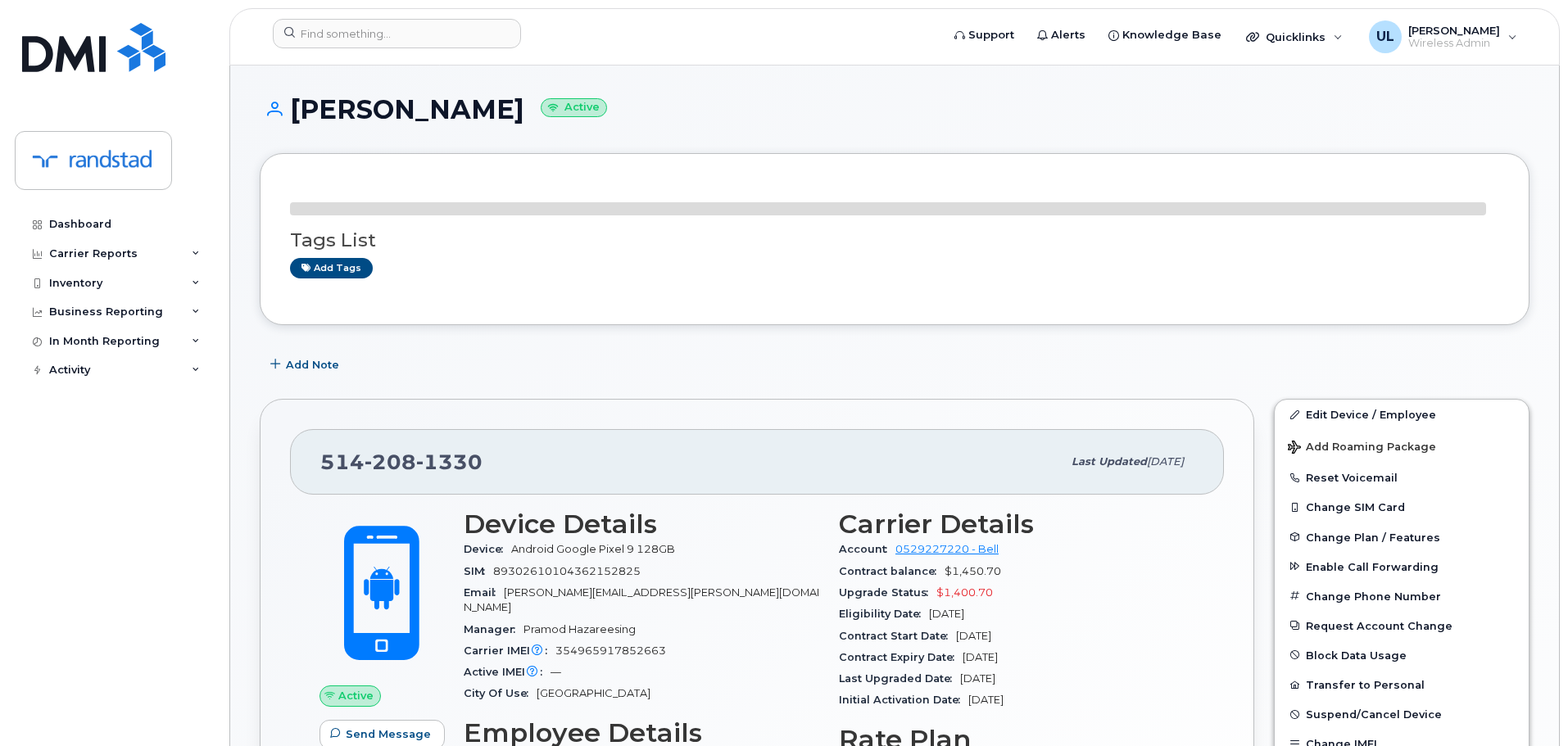
scroll to position [163, 0]
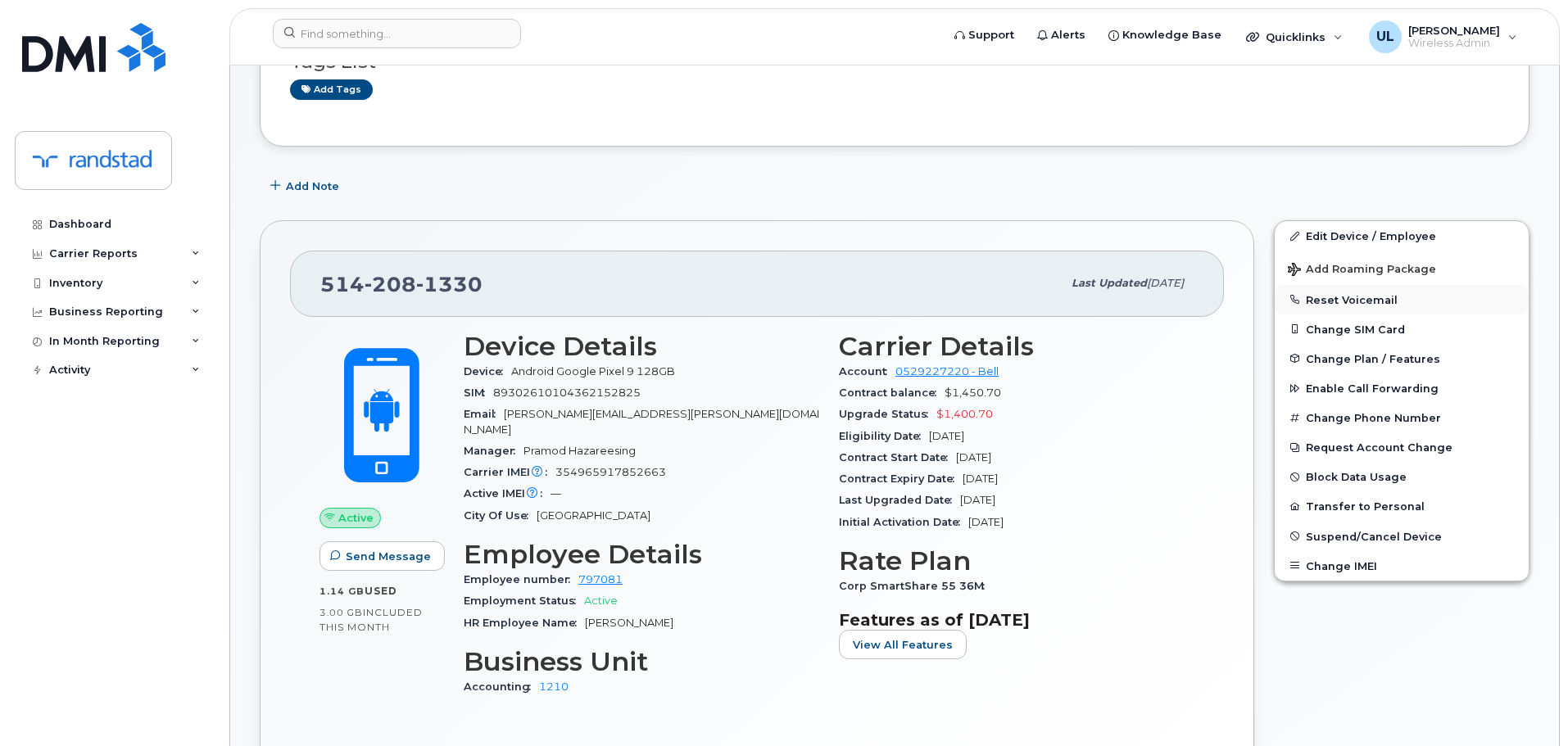
click at [1345, 303] on button "Reset Voicemail" at bounding box center [1402, 299] width 254 height 29
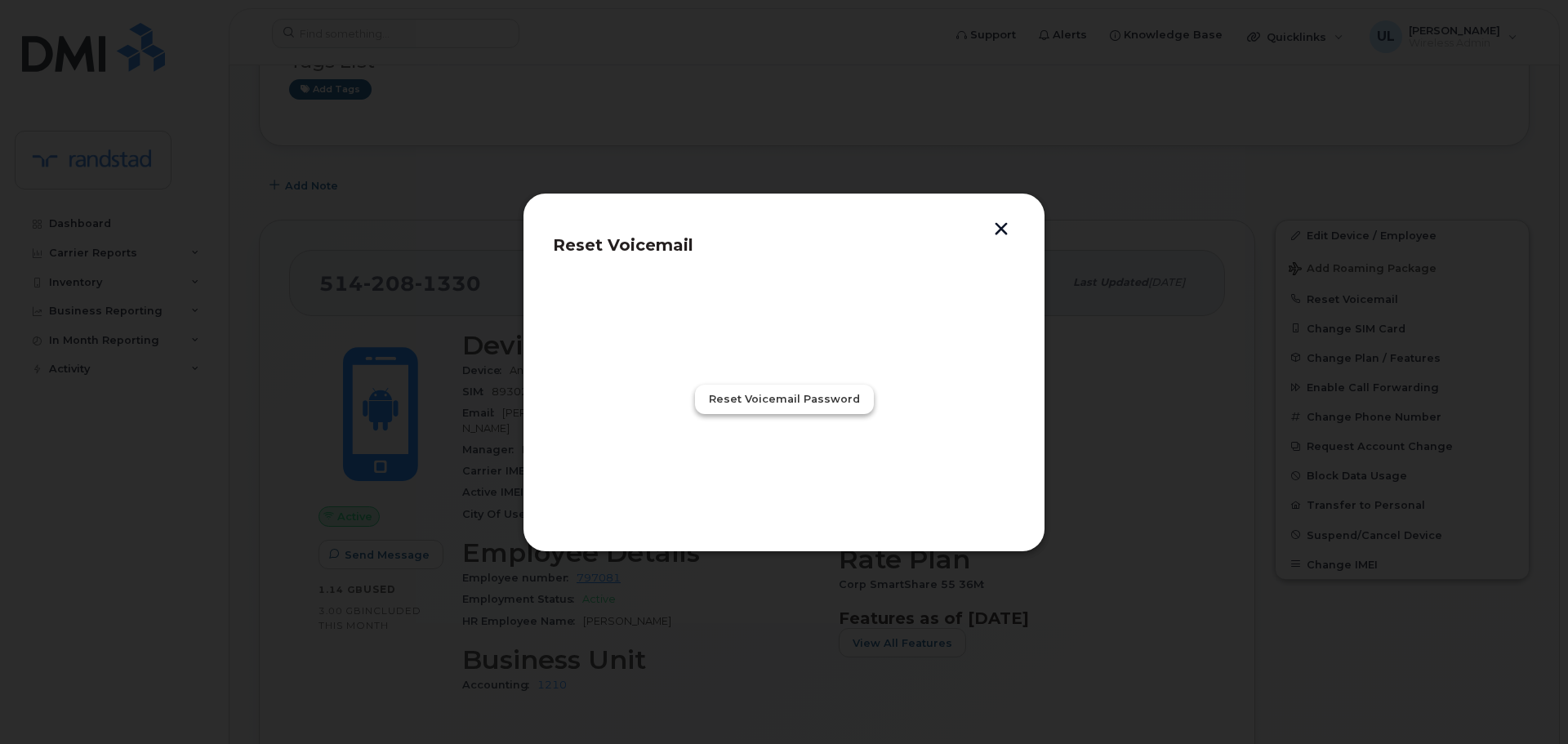
click at [770, 408] on button "Reset Voicemail Password" at bounding box center [784, 399] width 179 height 29
click at [743, 478] on div "Close" at bounding box center [784, 470] width 176 height 29
click at [757, 474] on button "Close" at bounding box center [784, 470] width 59 height 29
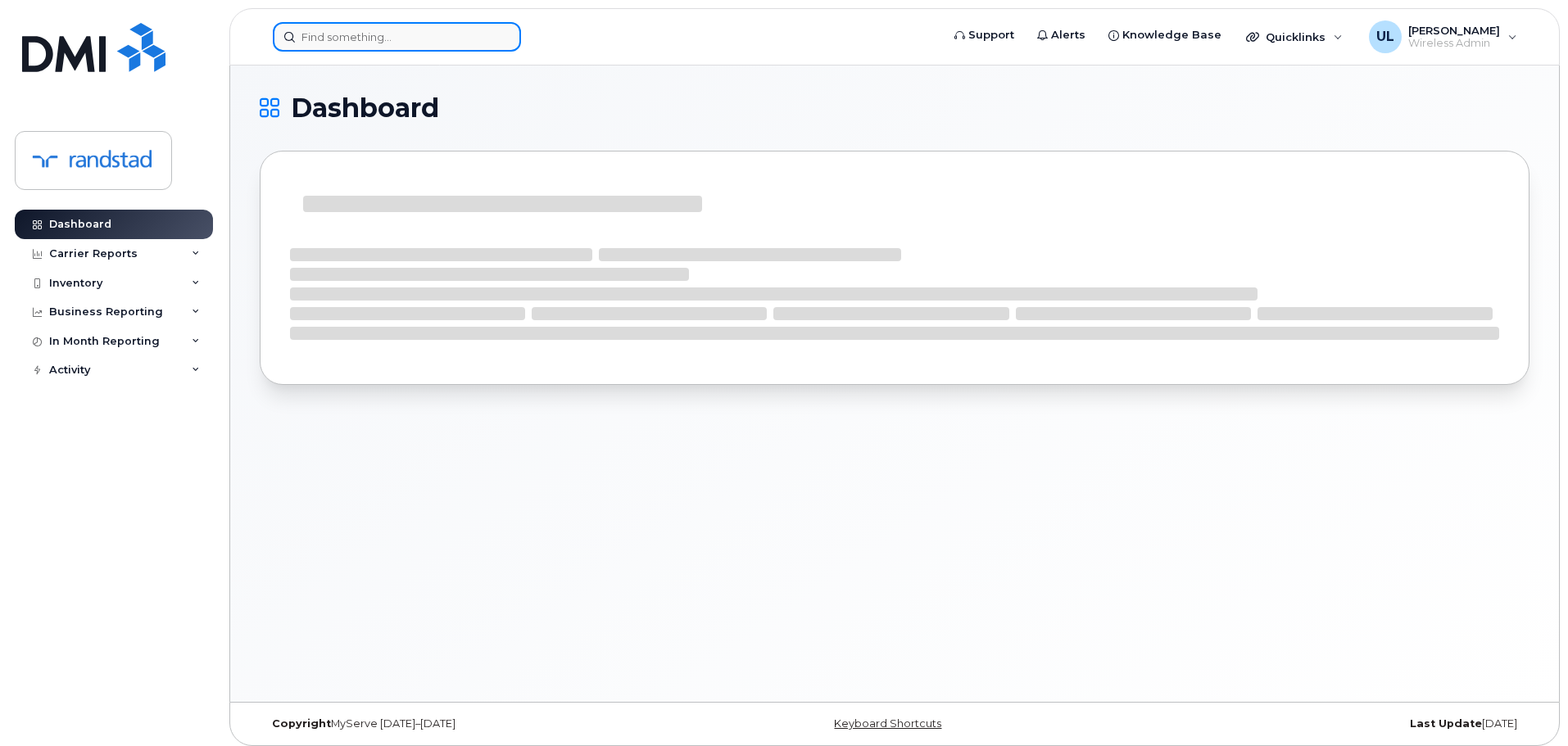
click at [432, 38] on input at bounding box center [397, 37] width 249 height 29
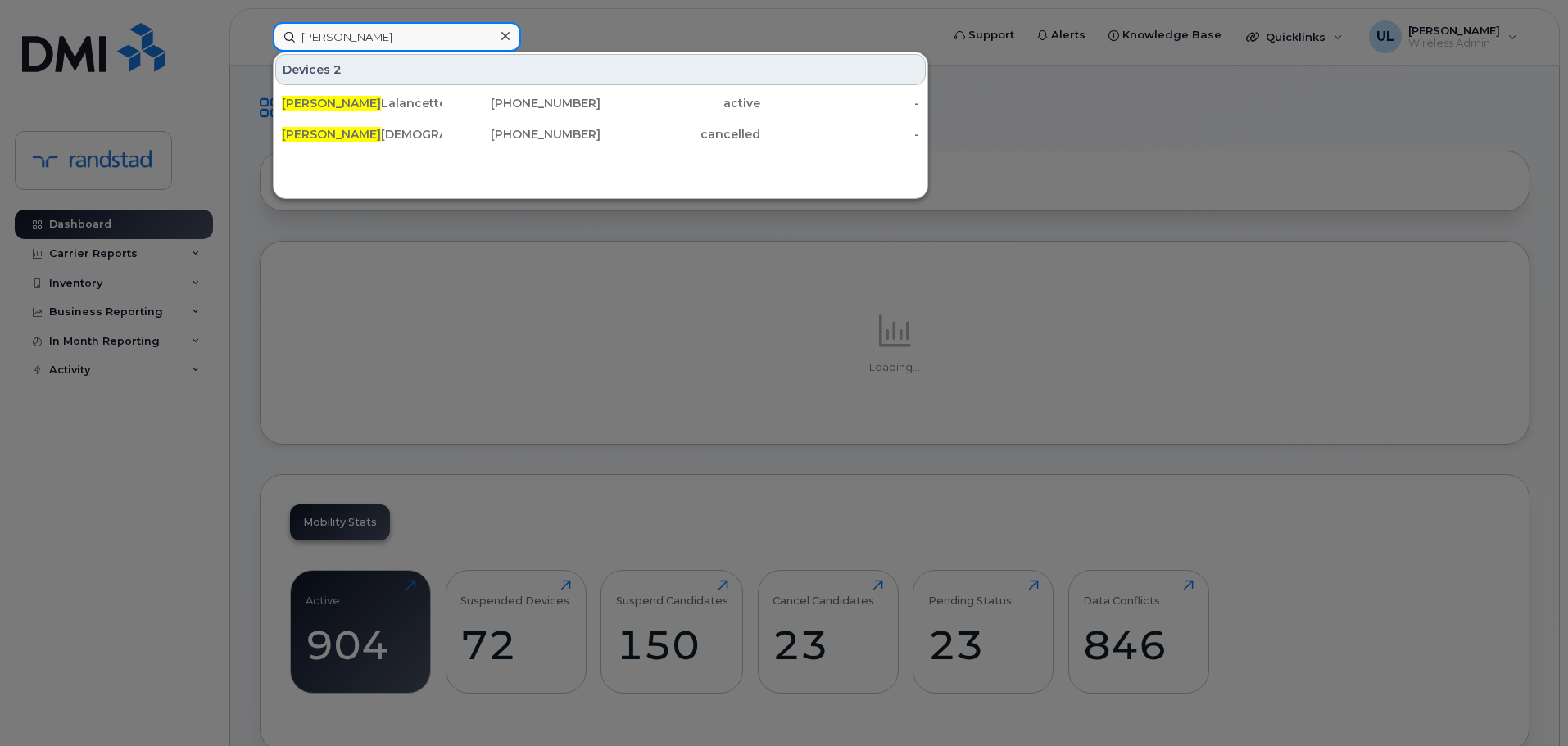
type input "[PERSON_NAME]"
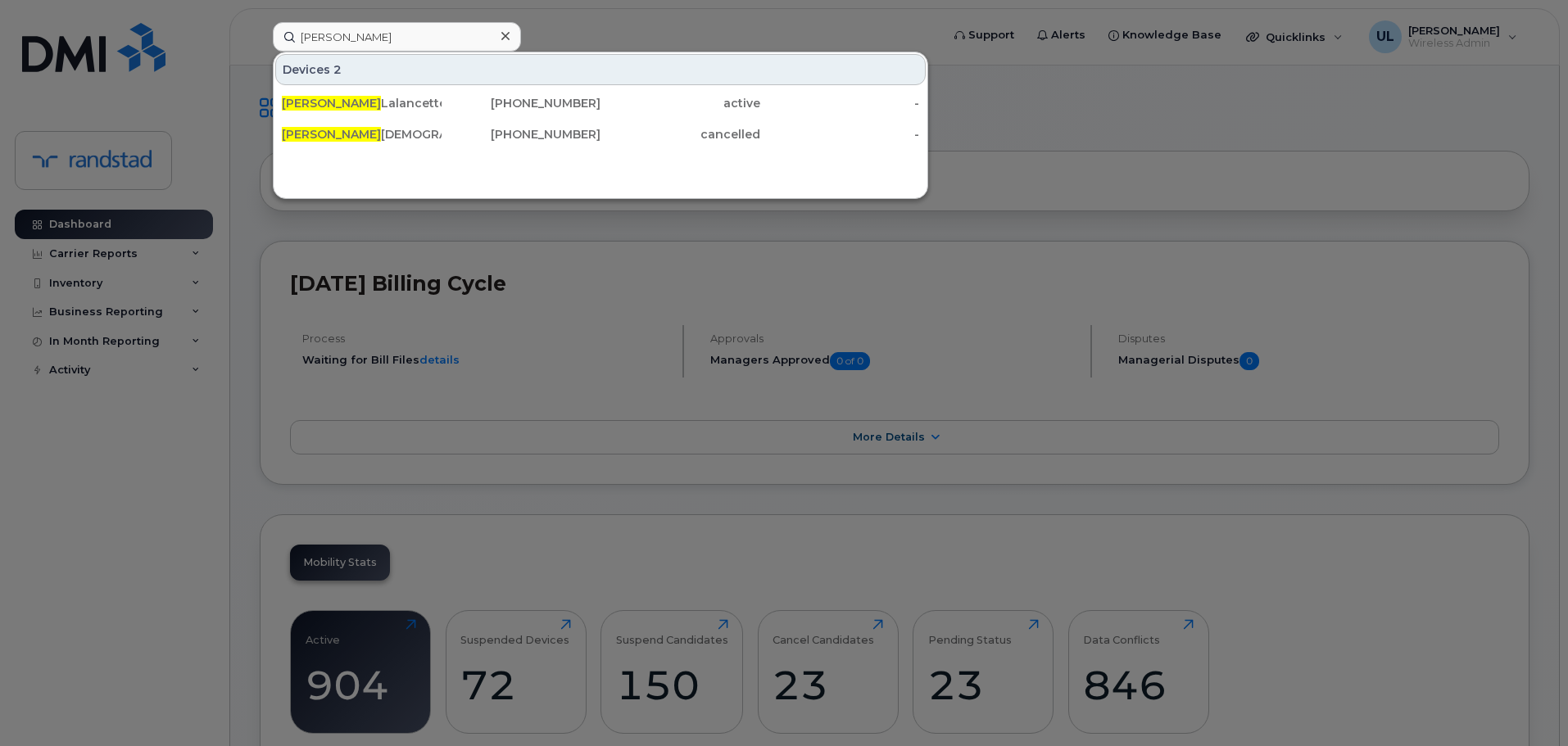
click at [375, 101] on div "[PERSON_NAME]" at bounding box center [361, 103] width 160 height 16
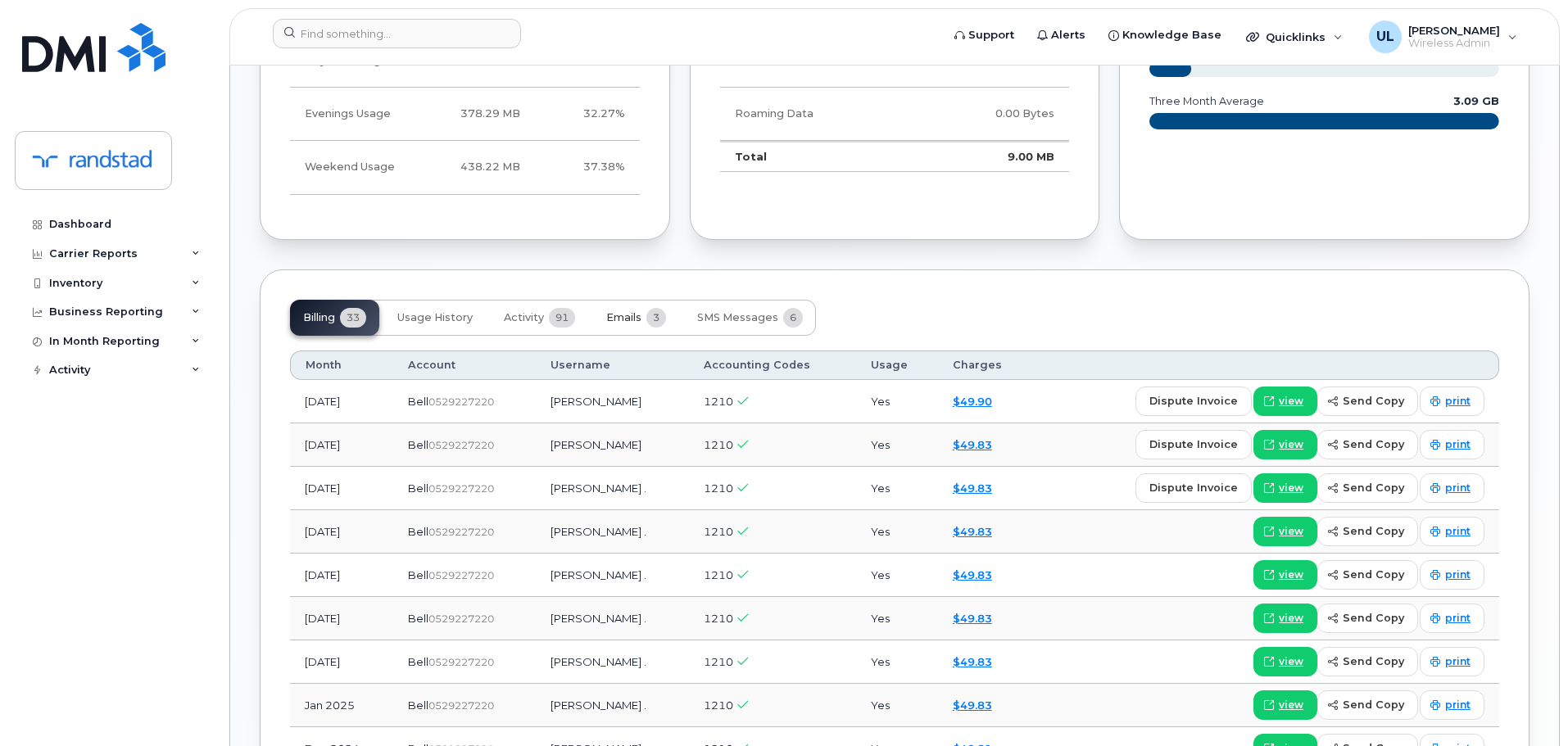
click at [630, 313] on button "Emails 3" at bounding box center [636, 317] width 86 height 36
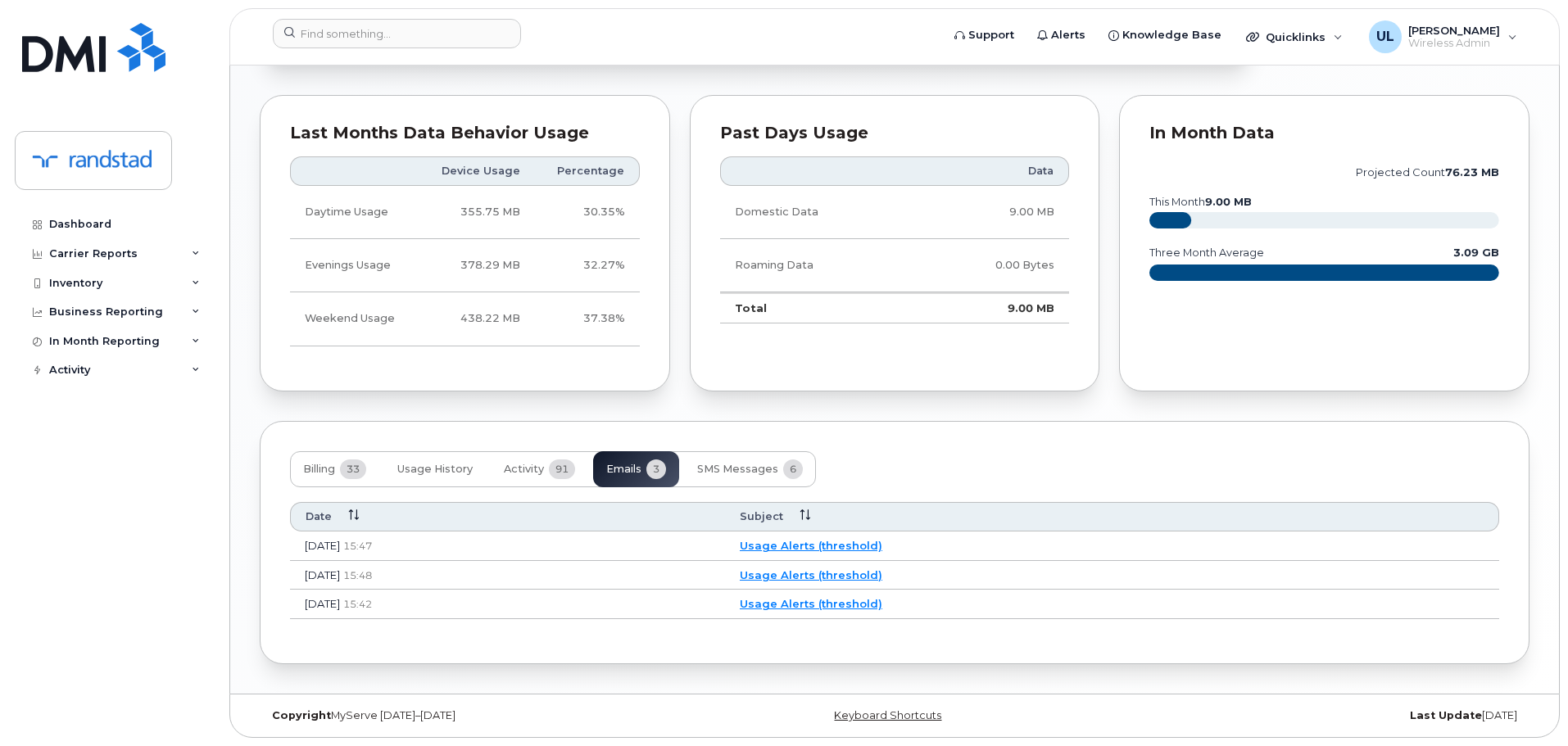
scroll to position [897, 0]
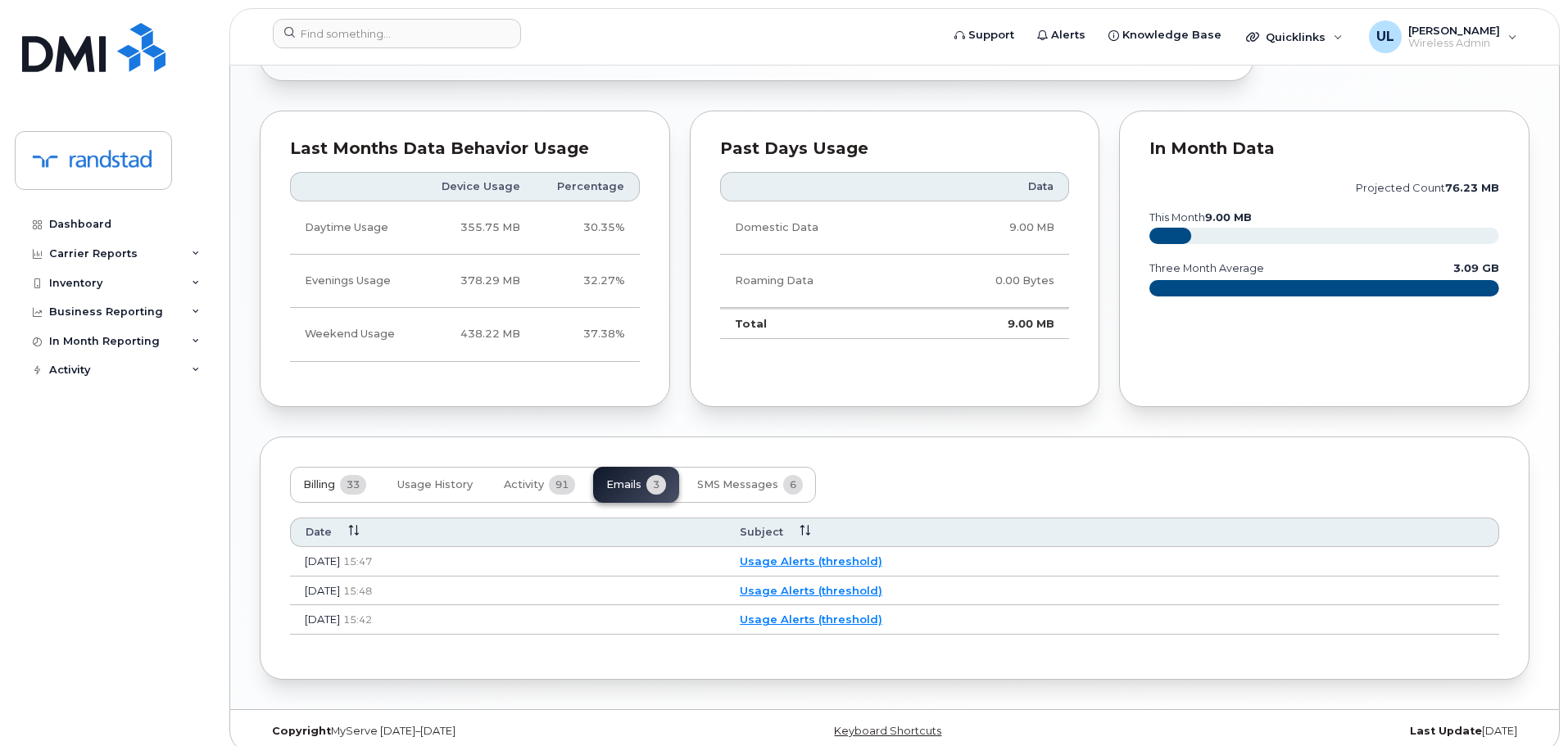
click at [341, 487] on button "Billing 33" at bounding box center [334, 484] width 89 height 36
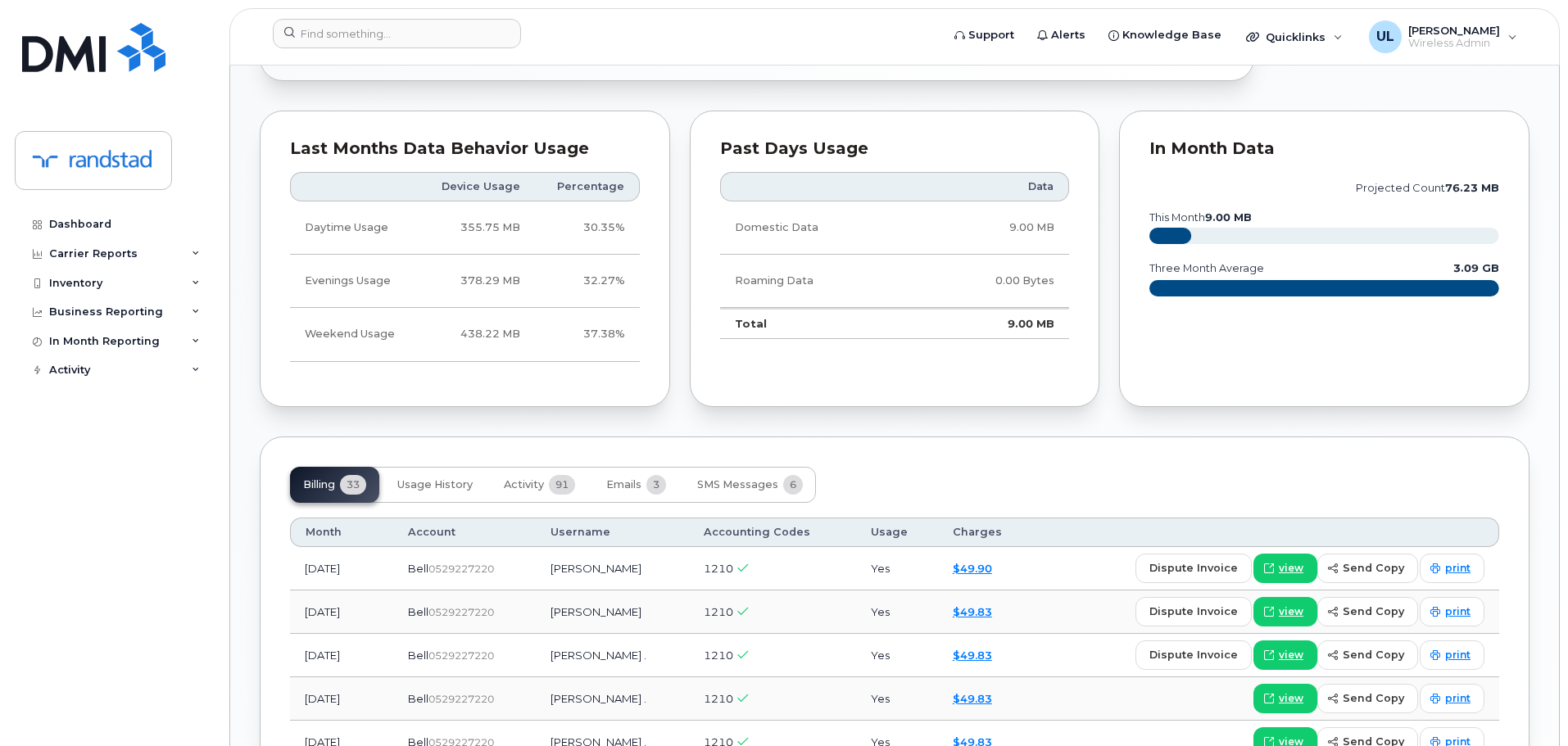
click at [488, 517] on th "Account" at bounding box center [464, 532] width 142 height 29
click at [490, 517] on th "Account" at bounding box center [464, 532] width 142 height 29
click at [506, 478] on span "Activity" at bounding box center [524, 484] width 40 height 13
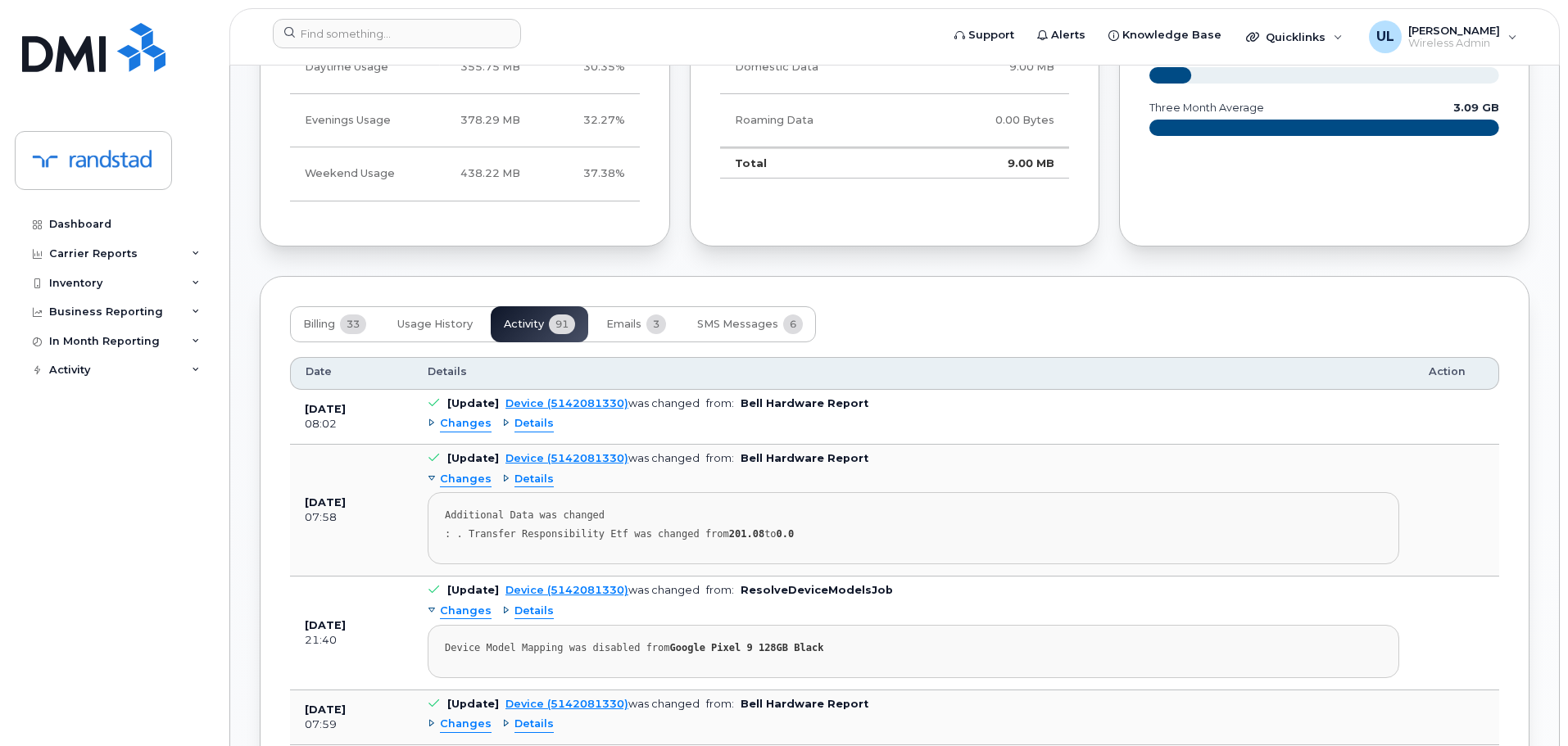
scroll to position [1061, 0]
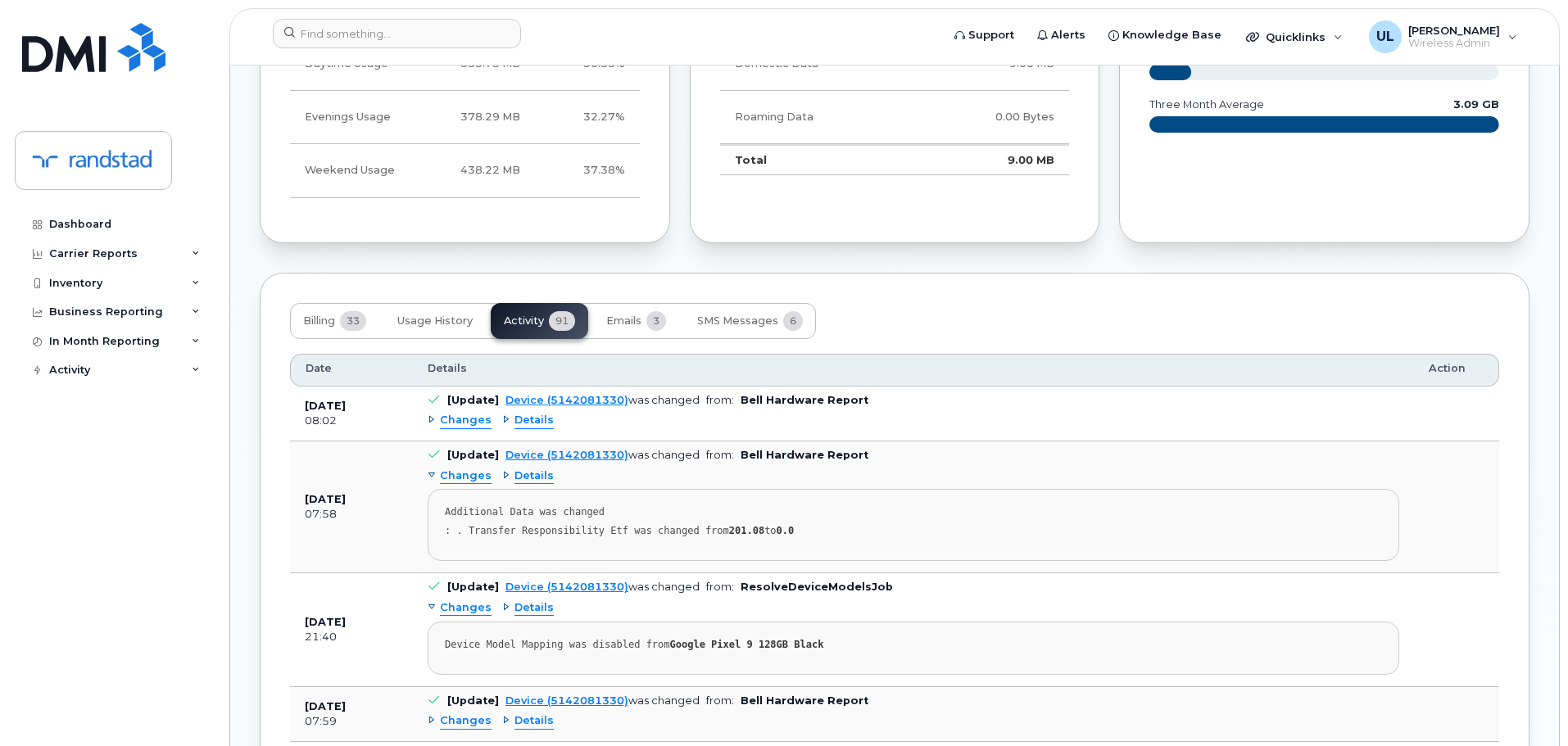
click at [468, 407] on div "Changes Details" at bounding box center [913, 420] width 972 height 26
click at [468, 413] on span "Changes" at bounding box center [466, 420] width 52 height 15
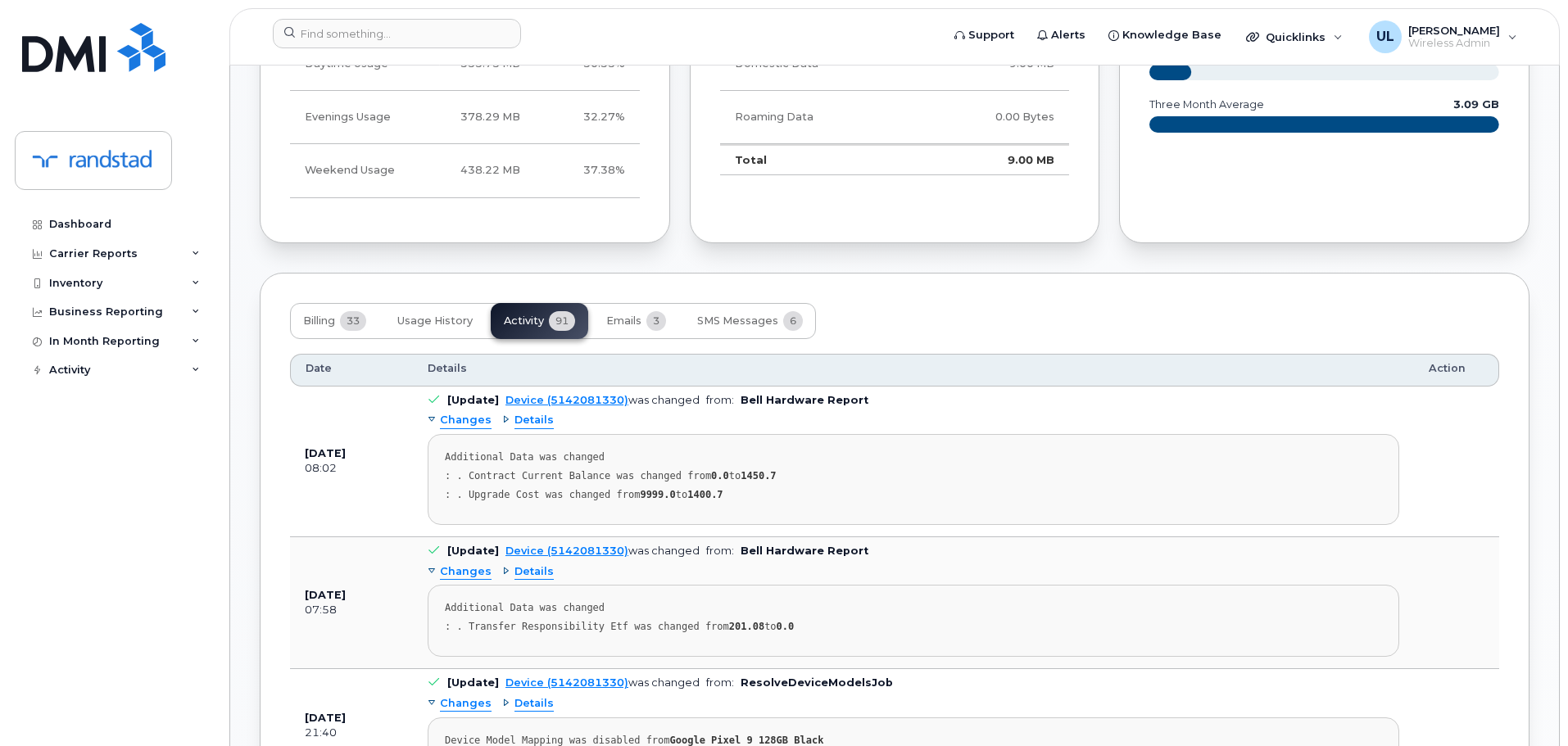
click at [324, 314] on button "Billing 33" at bounding box center [334, 321] width 89 height 36
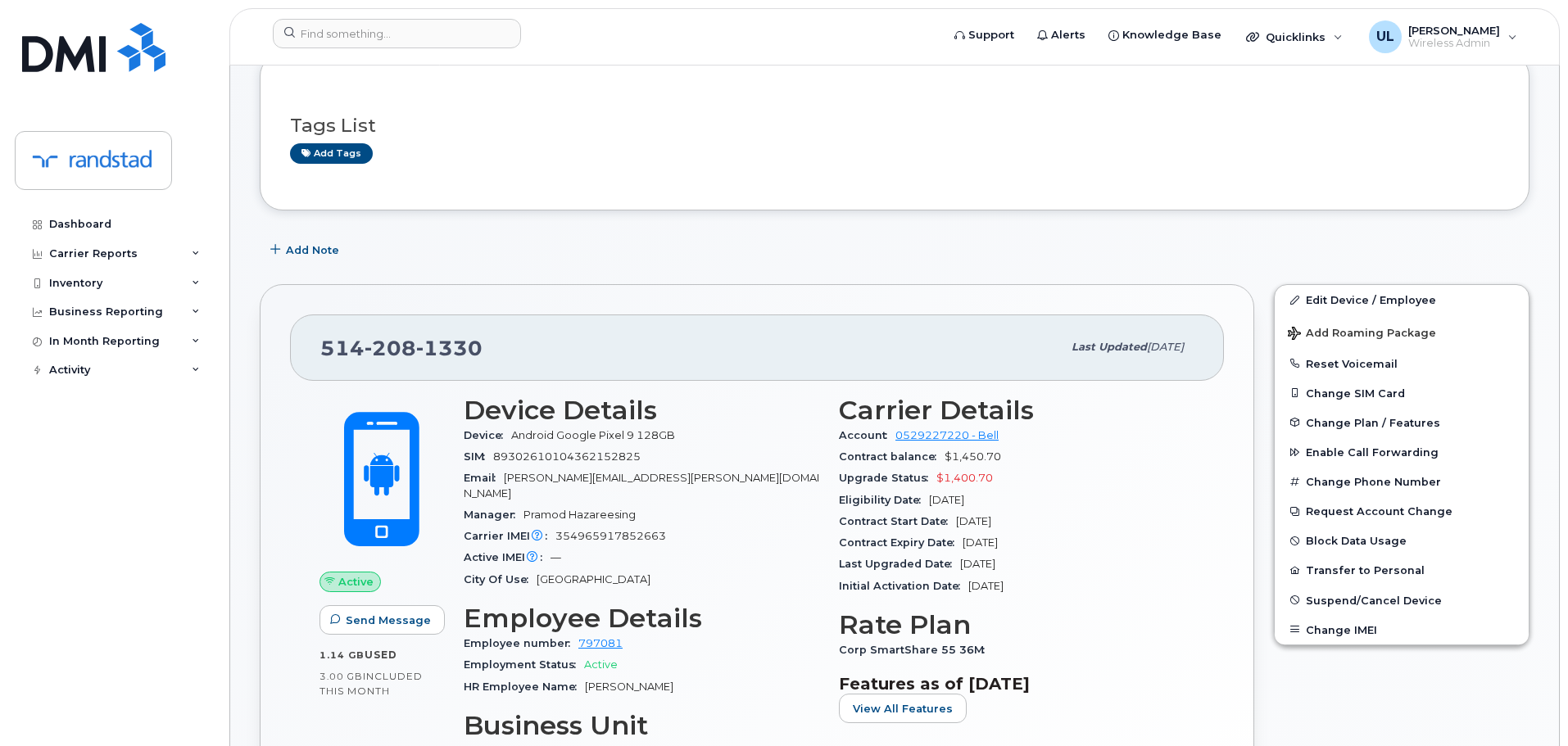
scroll to position [79, 0]
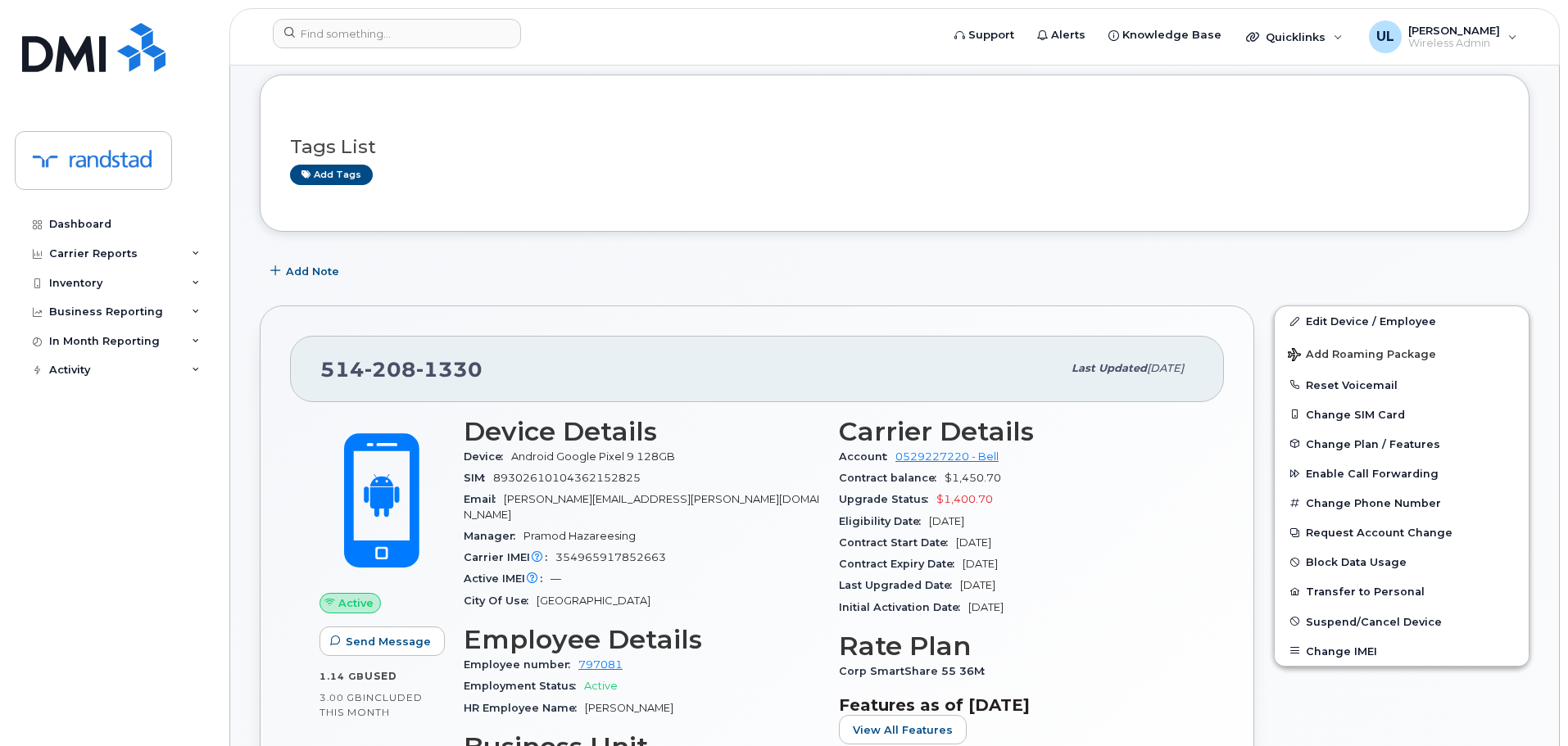
drag, startPoint x: 428, startPoint y: 9, endPoint x: 434, endPoint y: 17, distance: 10.0
click at [428, 9] on header "Support Alerts Knowledge Base Quicklinks Suspend / Cancel Device Change SIM Car…" at bounding box center [895, 37] width 1330 height 57
click at [434, 18] on header "Support Alerts Knowledge Base Quicklinks Suspend / Cancel Device Change SIM Car…" at bounding box center [895, 37] width 1330 height 57
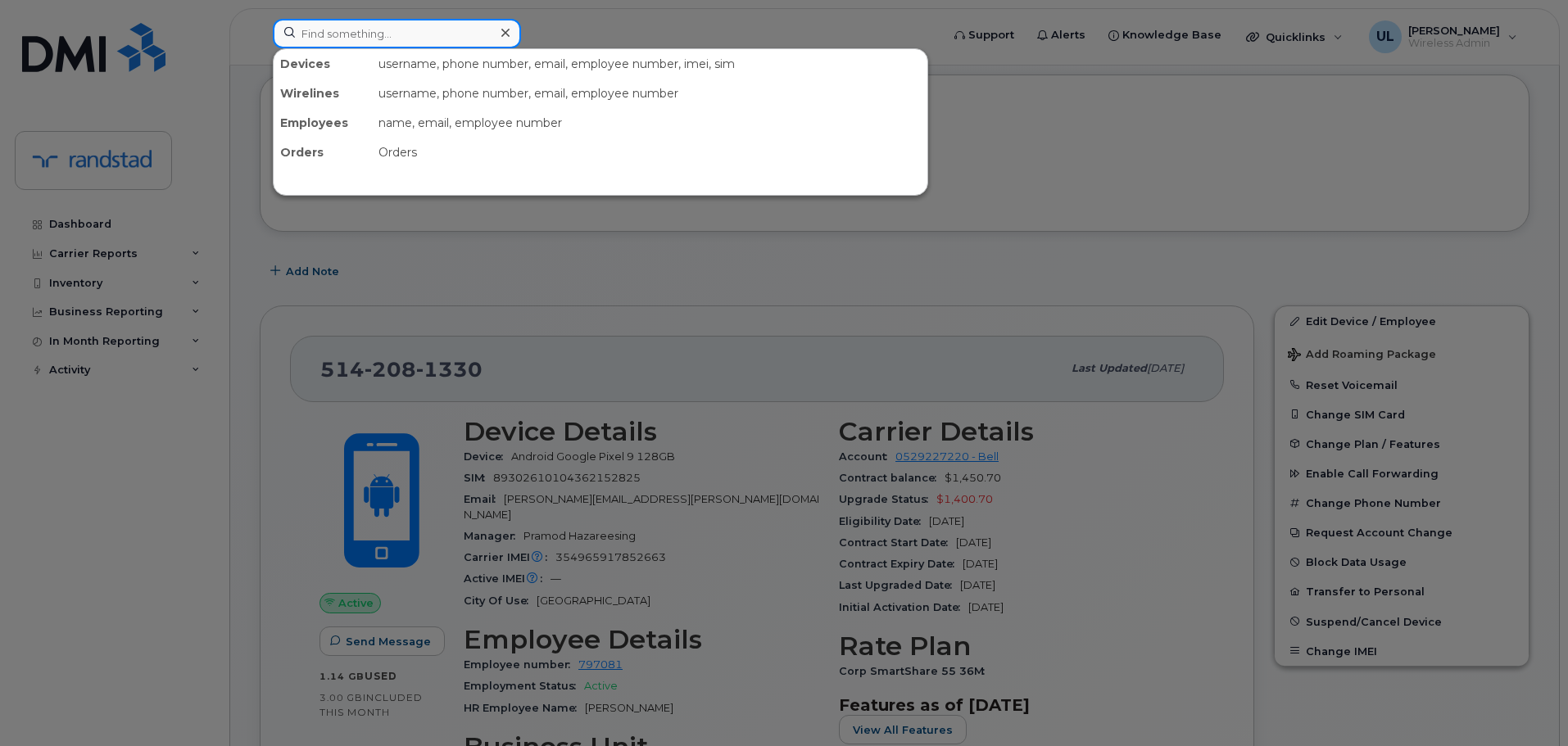
click at [441, 38] on input at bounding box center [397, 33] width 249 height 29
paste input "lamontagne"
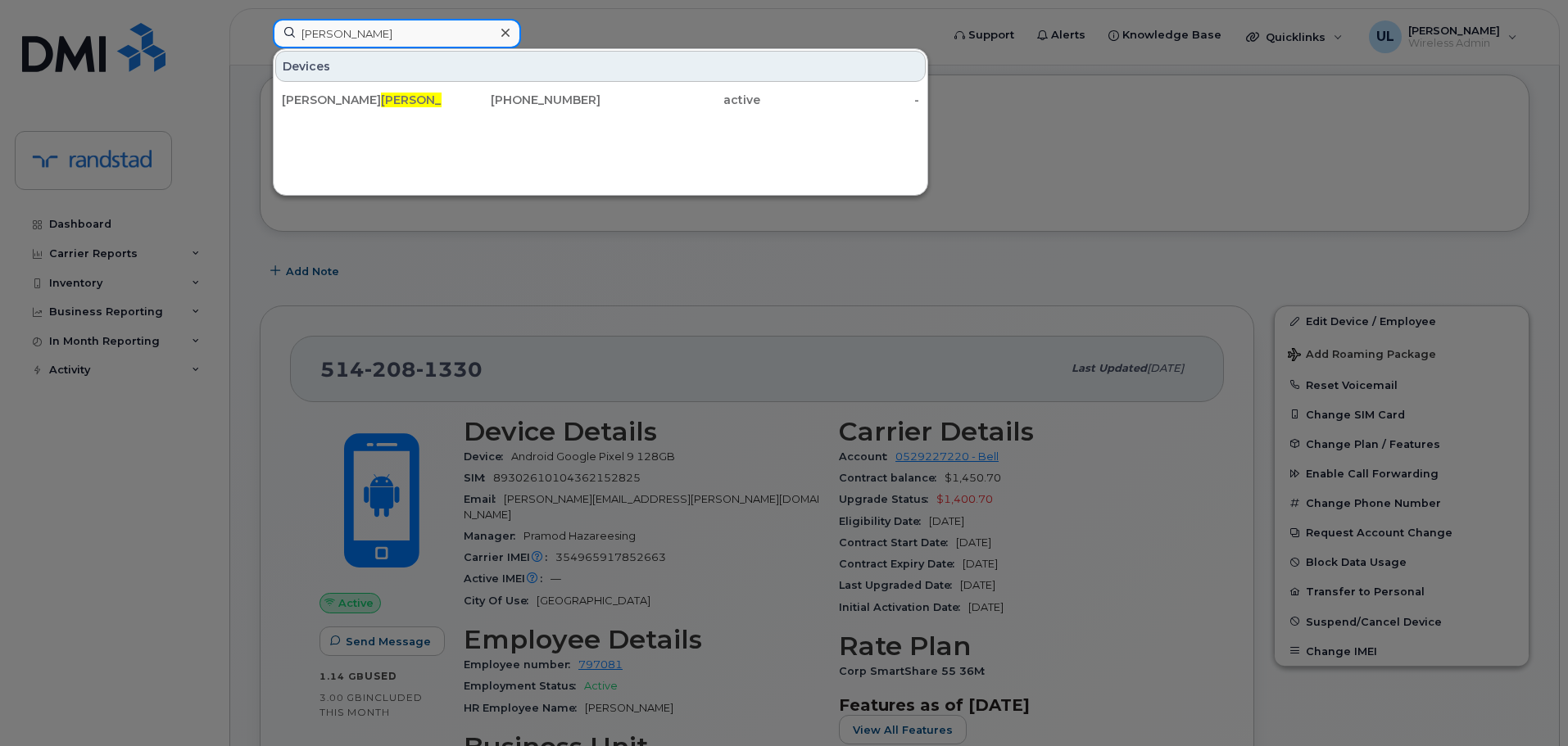
type input "lamontagne"
click at [417, 83] on div "David Lamontagne 438-454-3611 active -" at bounding box center [600, 99] width 653 height 33
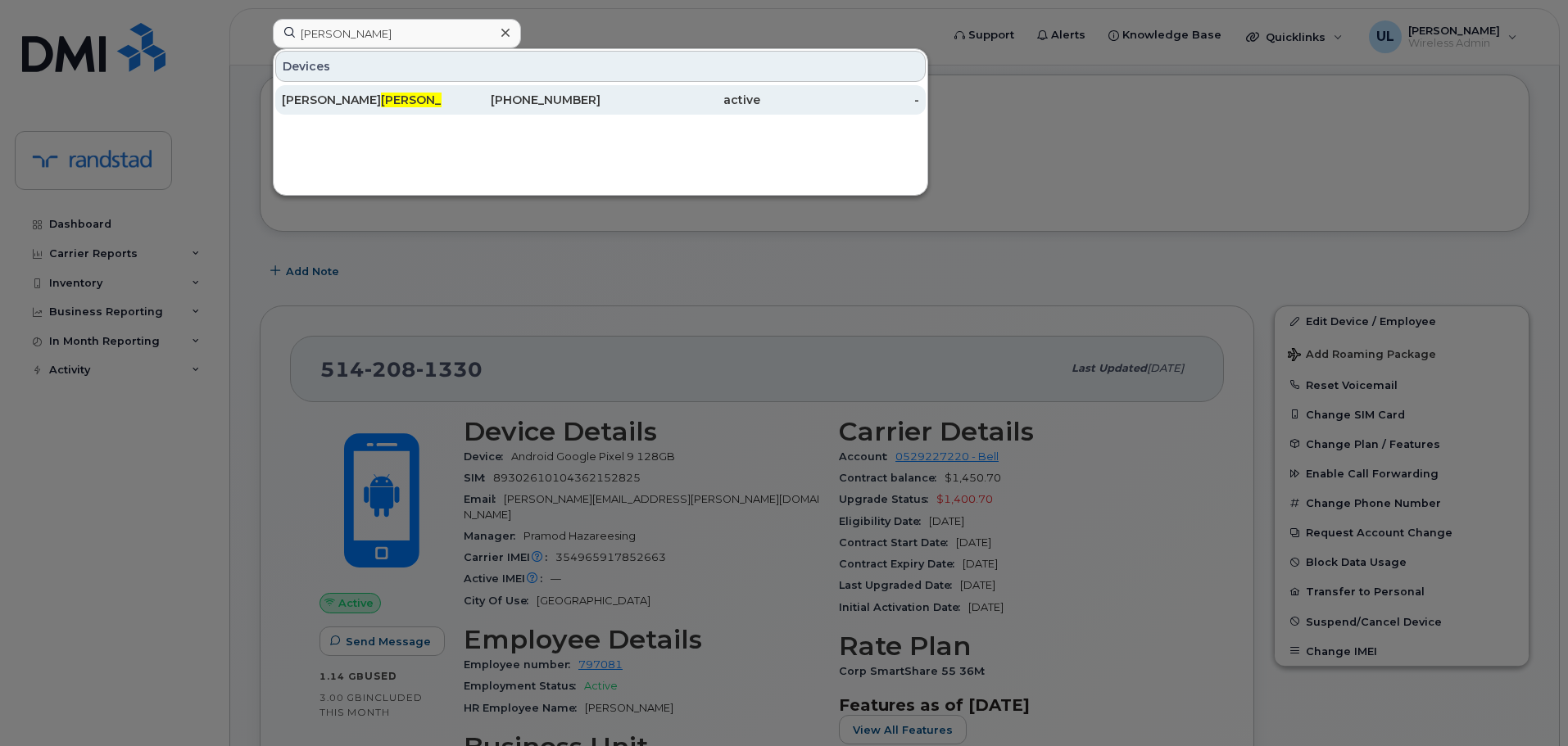
click at [420, 93] on div "David Lamontagne" at bounding box center [361, 100] width 160 height 16
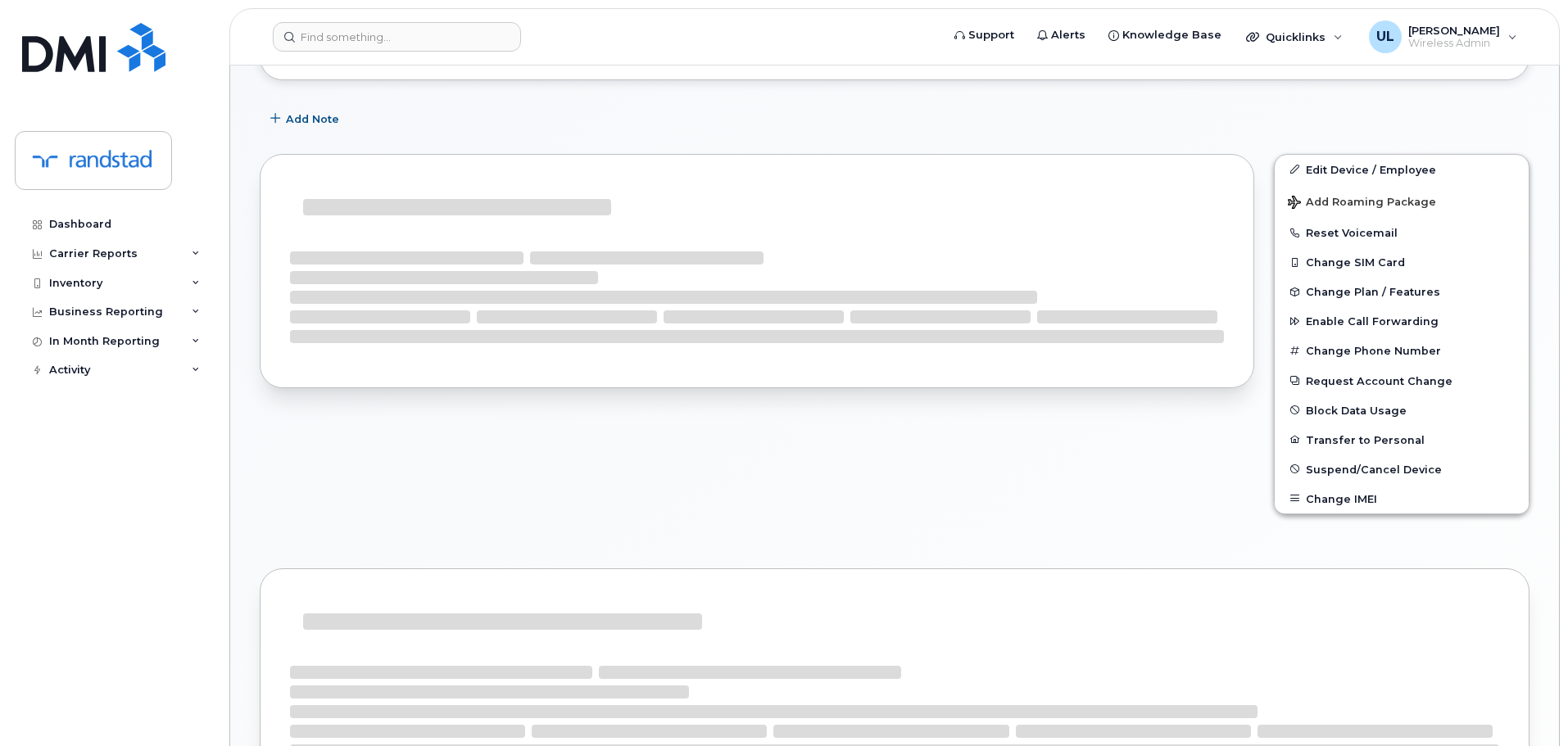
scroll to position [294, 0]
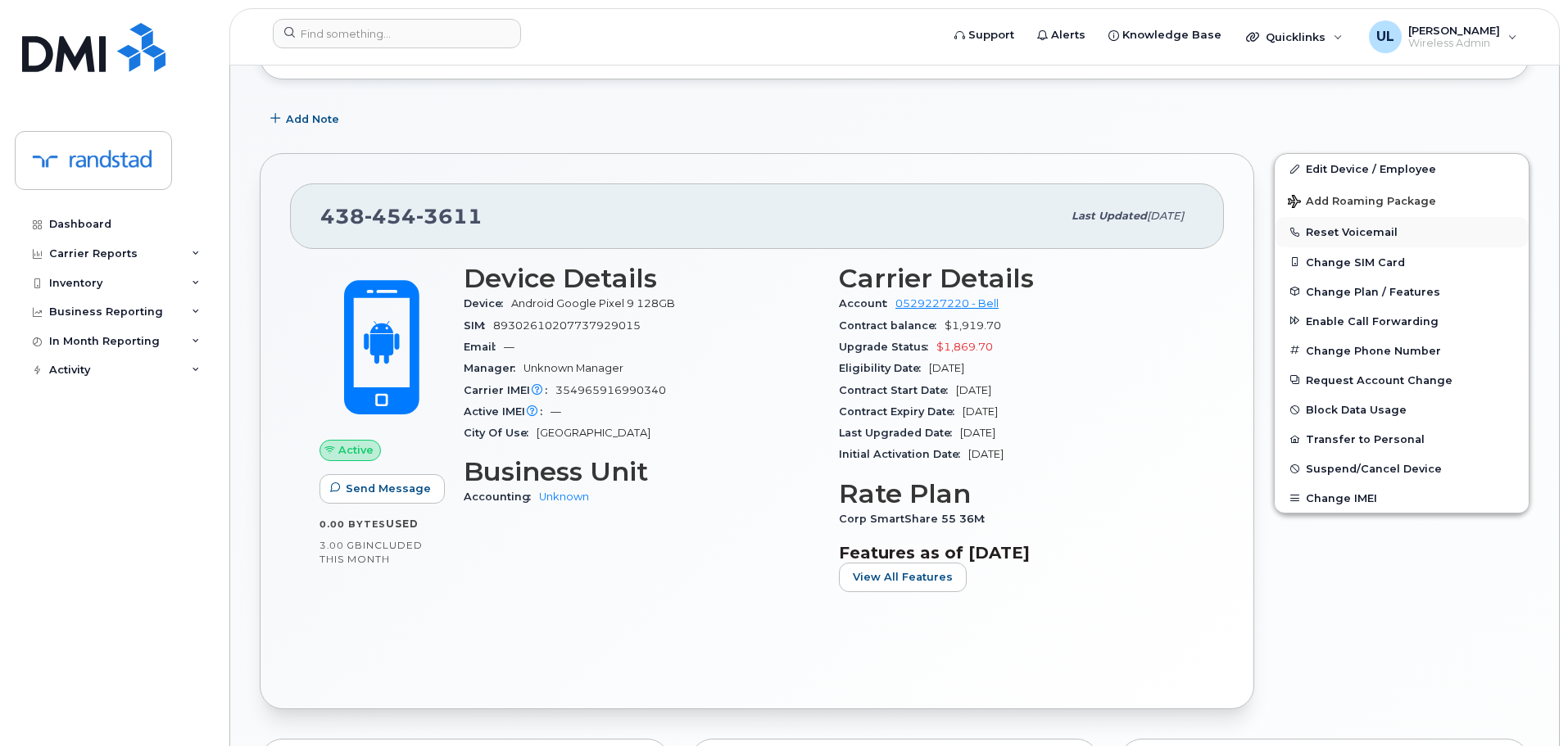
click at [1355, 227] on button "Reset Voicemail" at bounding box center [1402, 231] width 254 height 29
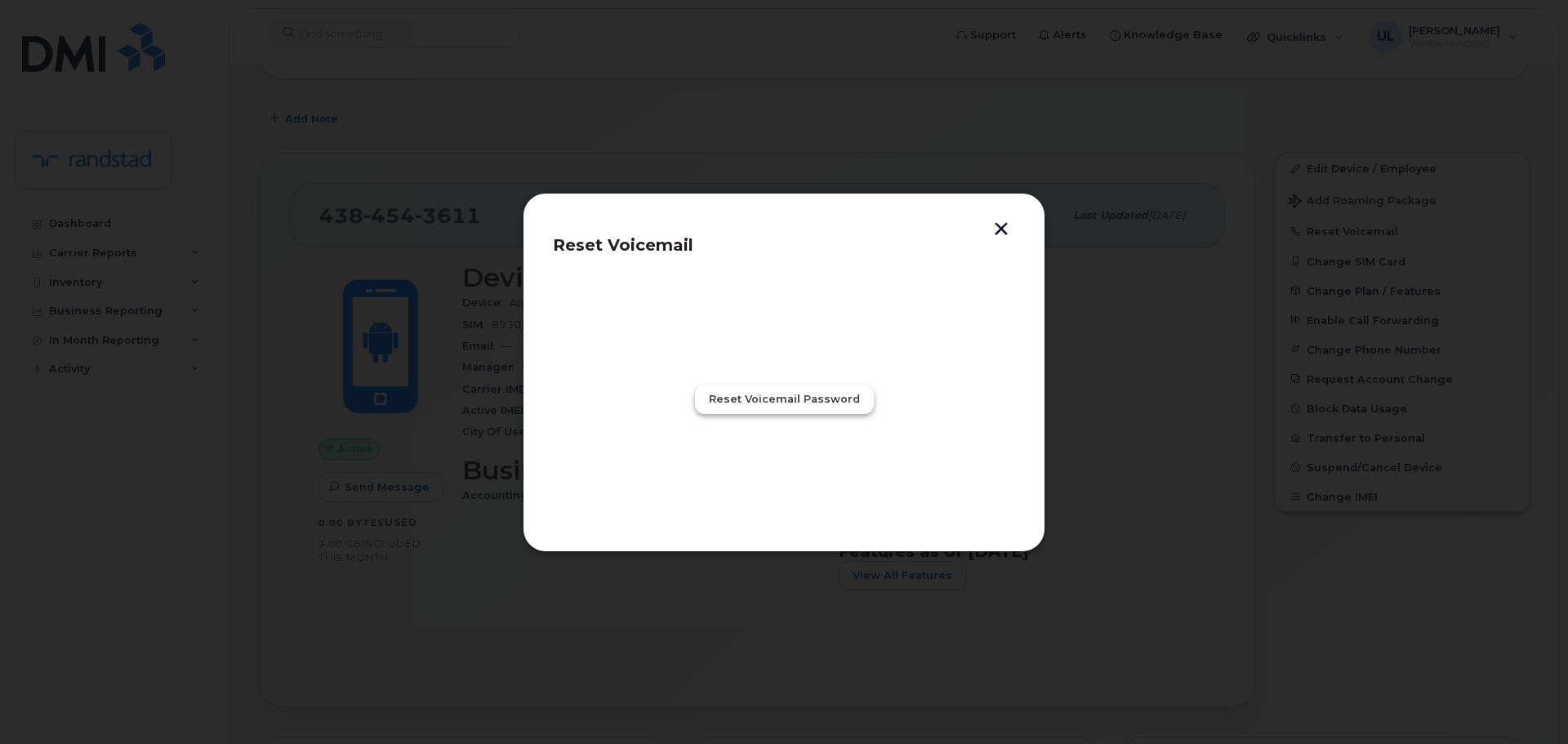
click at [773, 406] on span "Reset Voicemail Password" at bounding box center [784, 398] width 151 height 15
click at [795, 481] on button "Close" at bounding box center [784, 470] width 59 height 29
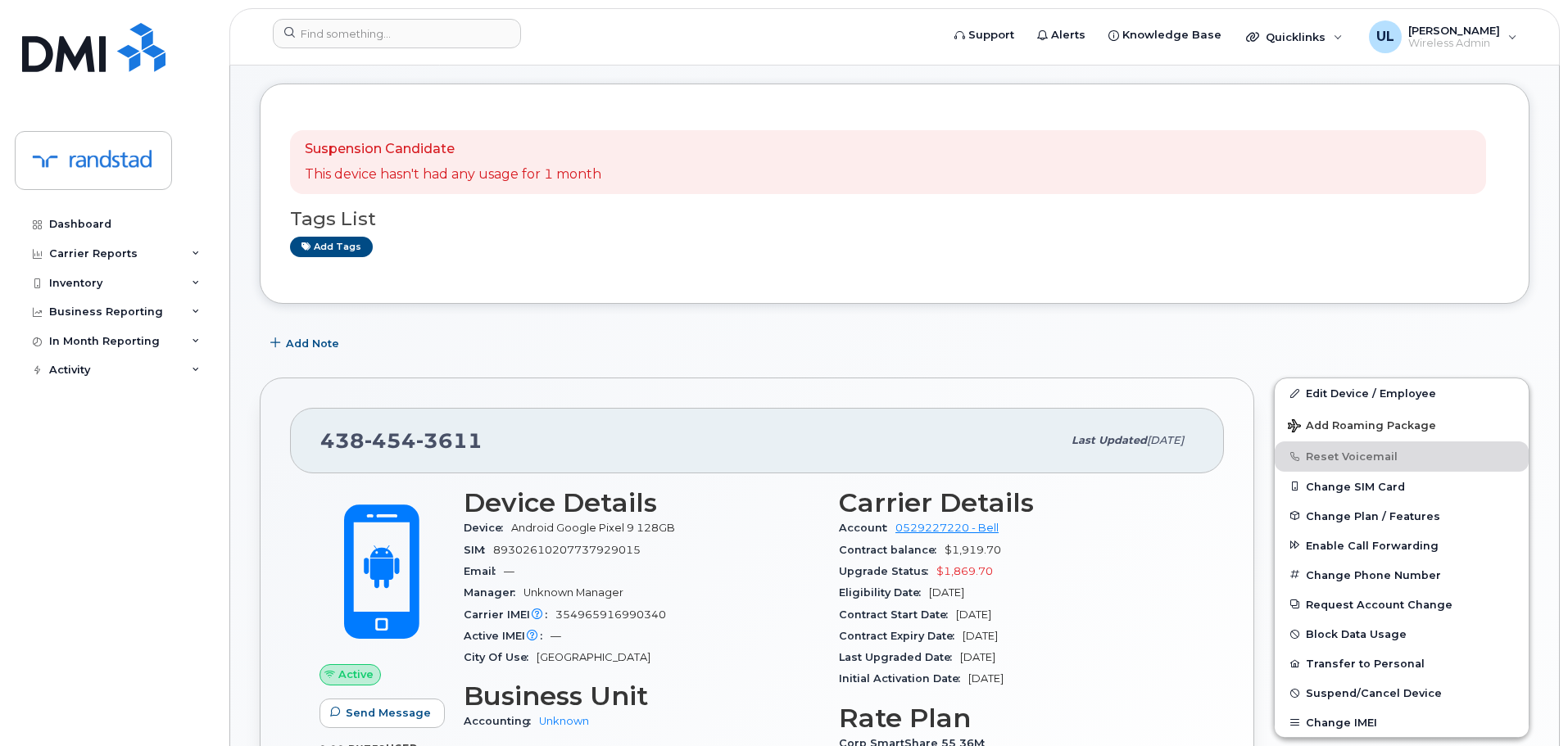
scroll to position [0, 0]
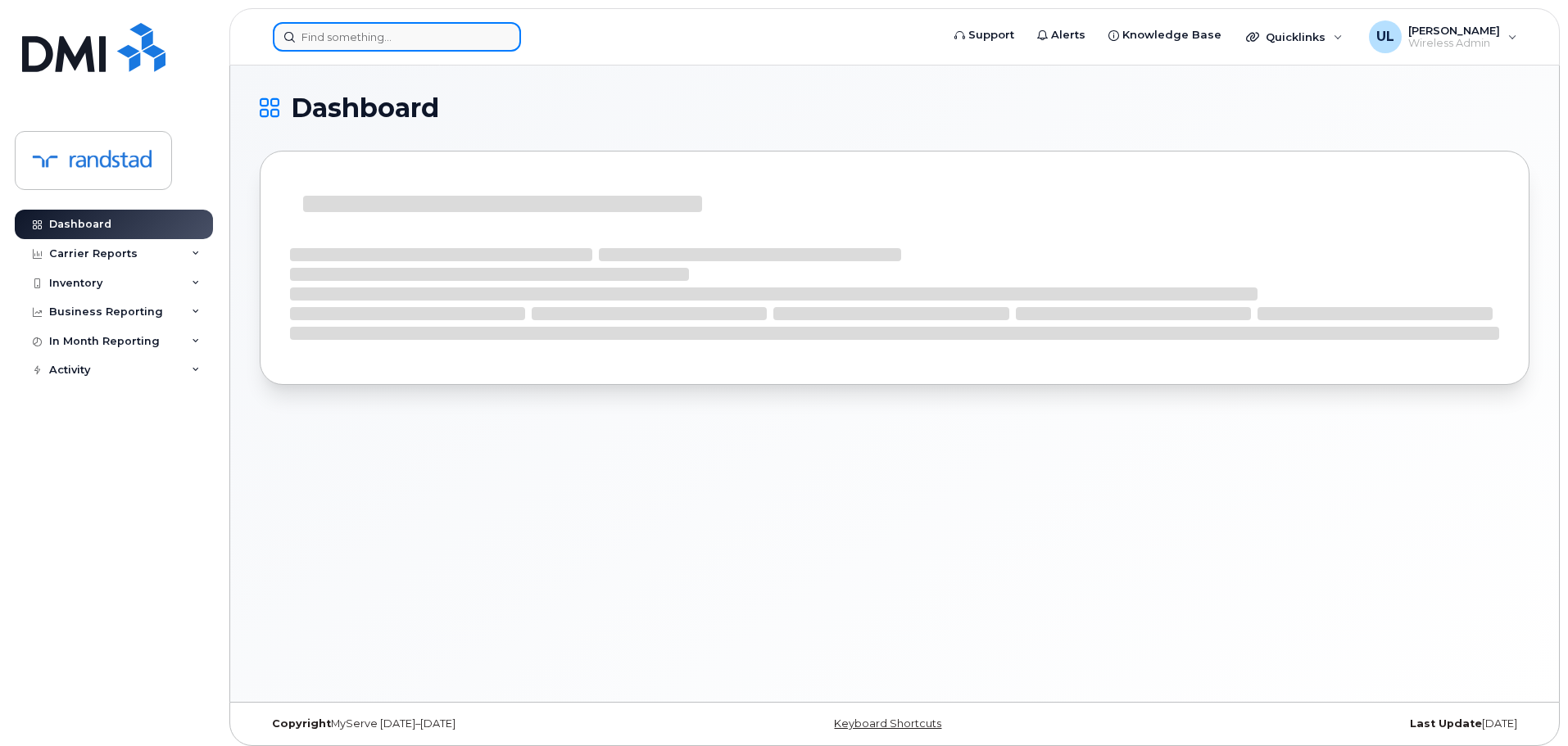
drag, startPoint x: 415, startPoint y: 48, endPoint x: 400, endPoint y: 44, distance: 15.5
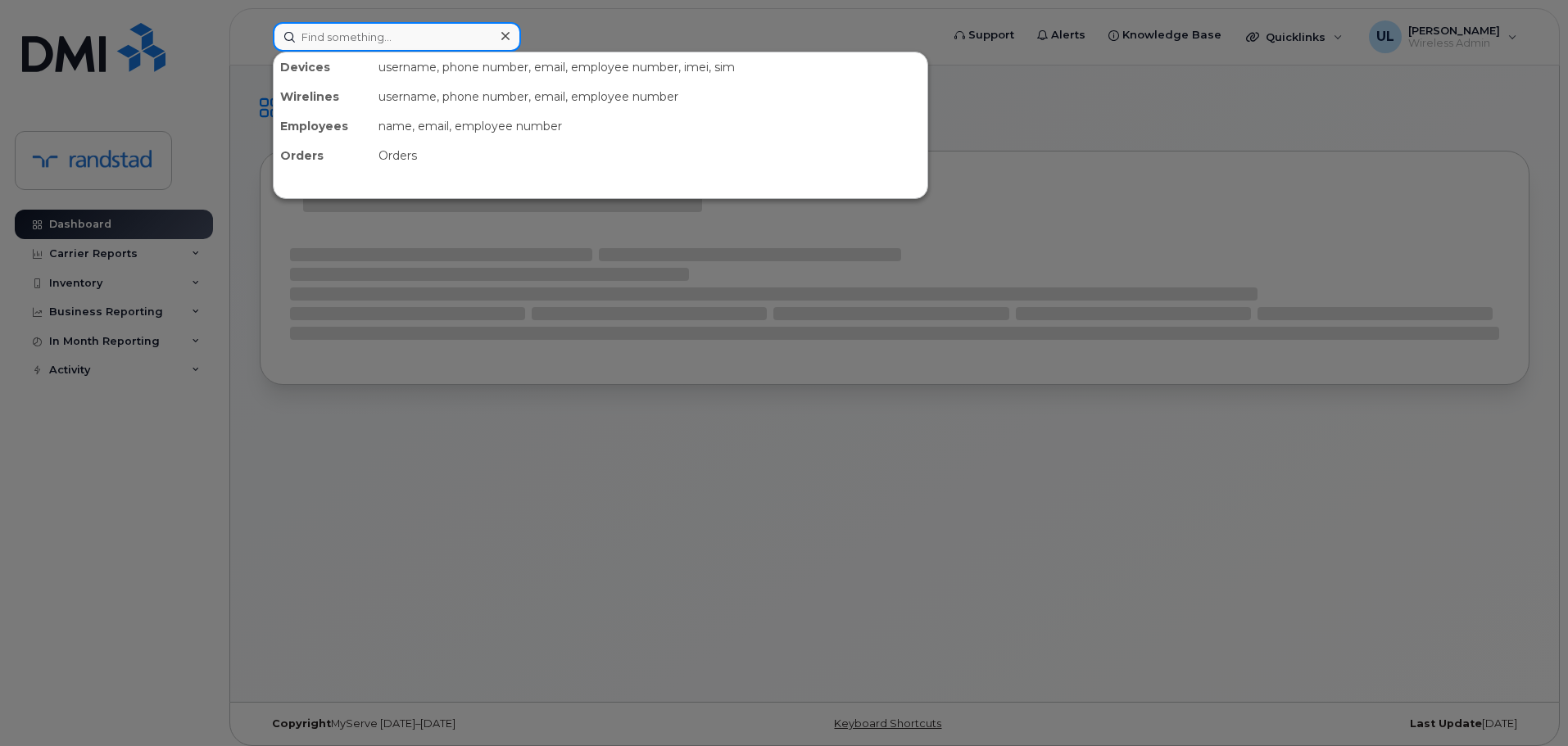
paste input "Louw"
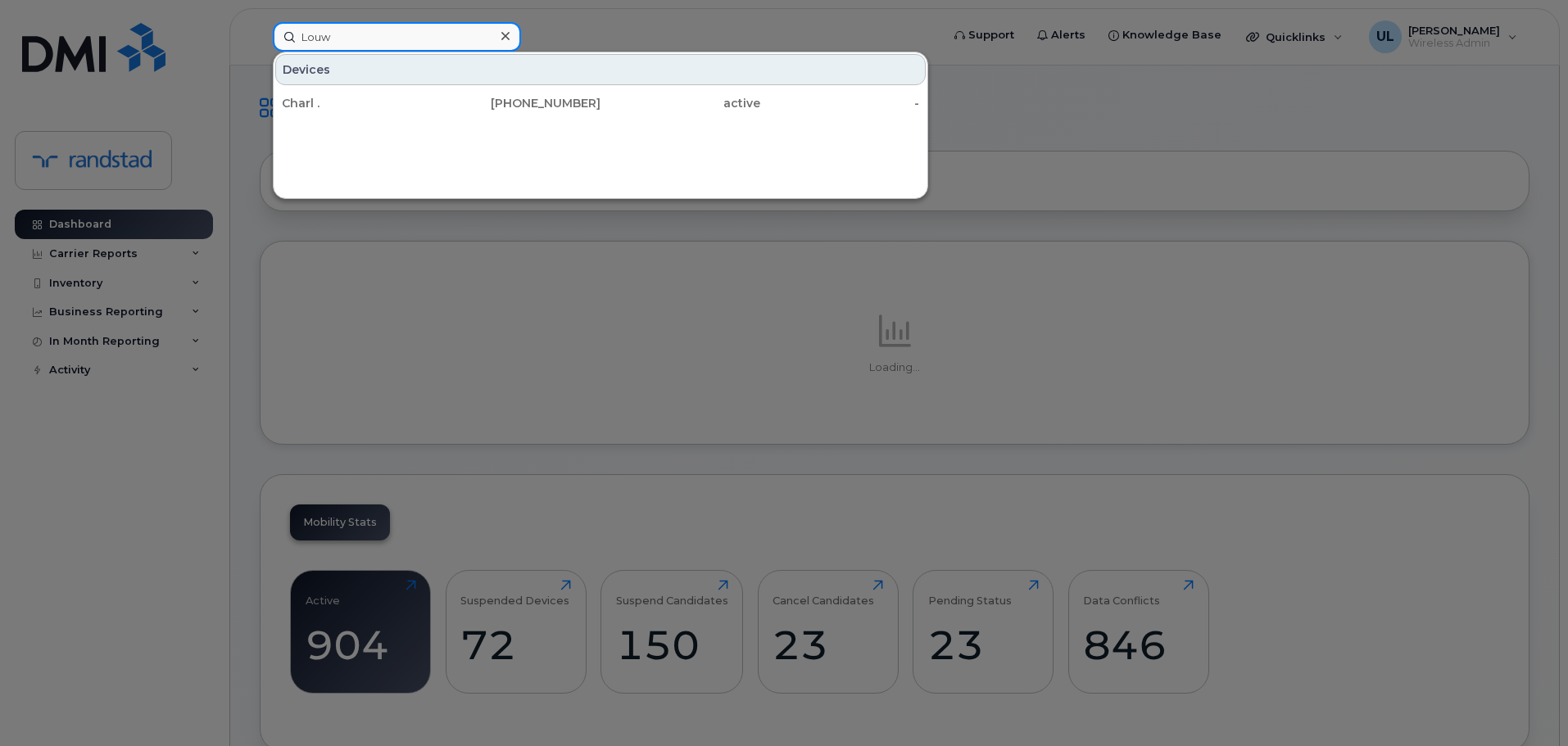
type input "Louw"
drag, startPoint x: 417, startPoint y: 96, endPoint x: 513, endPoint y: 138, distance: 104.8
click at [417, 91] on div "Charl ." at bounding box center [361, 103] width 160 height 29
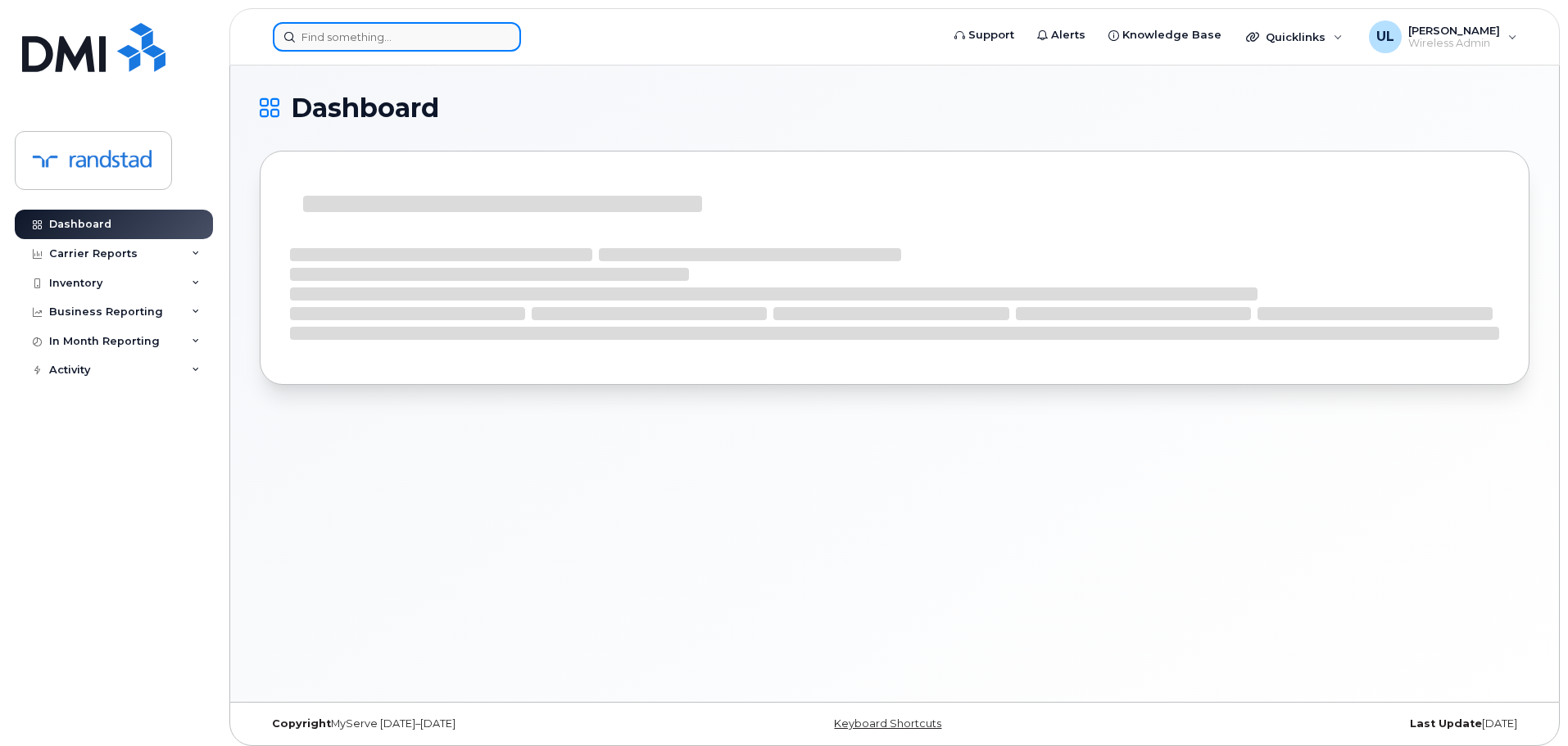
click at [404, 39] on input at bounding box center [397, 37] width 249 height 29
paste input "[PERSON_NAME]"
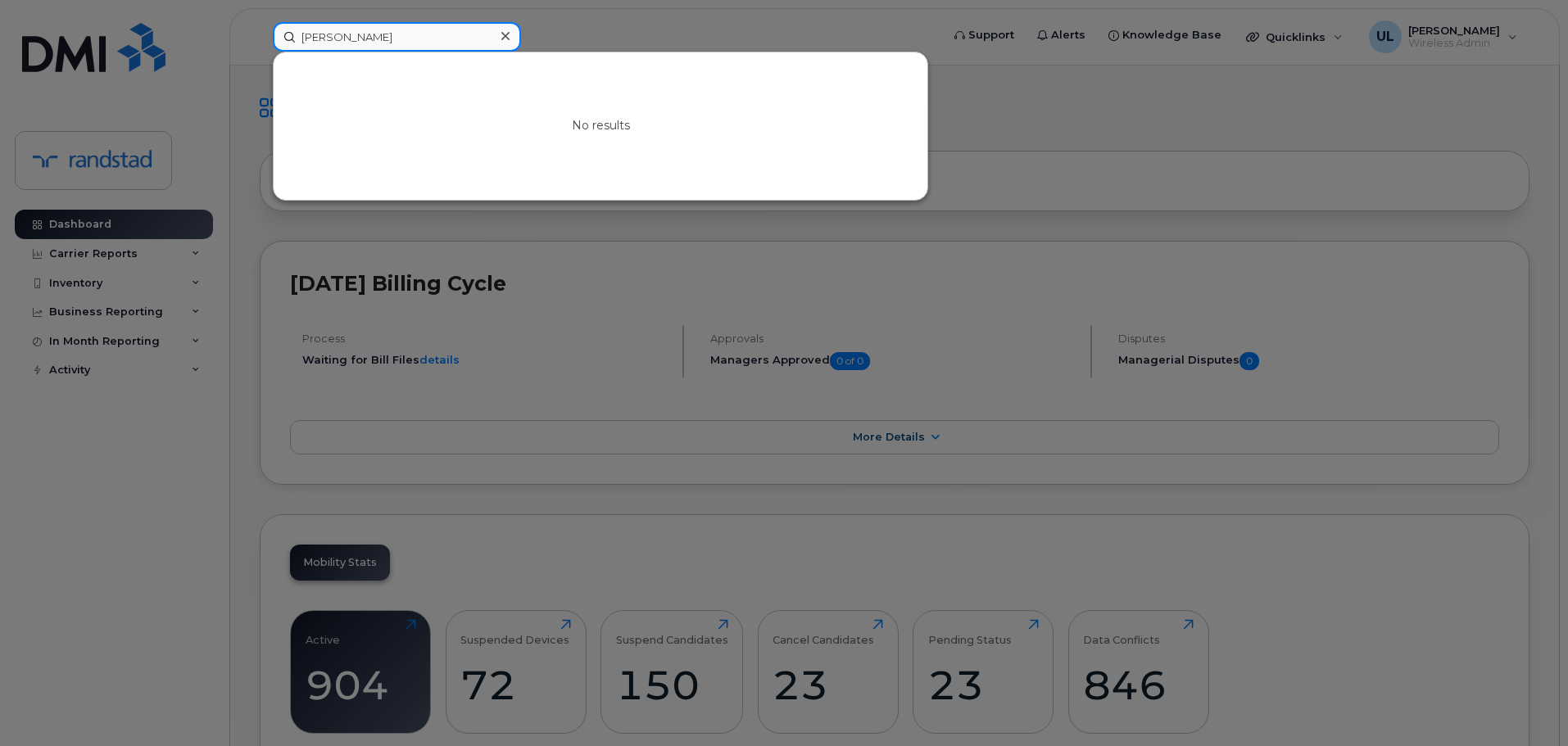
type input "[PERSON_NAME]"
